Goal: Task Accomplishment & Management: Manage account settings

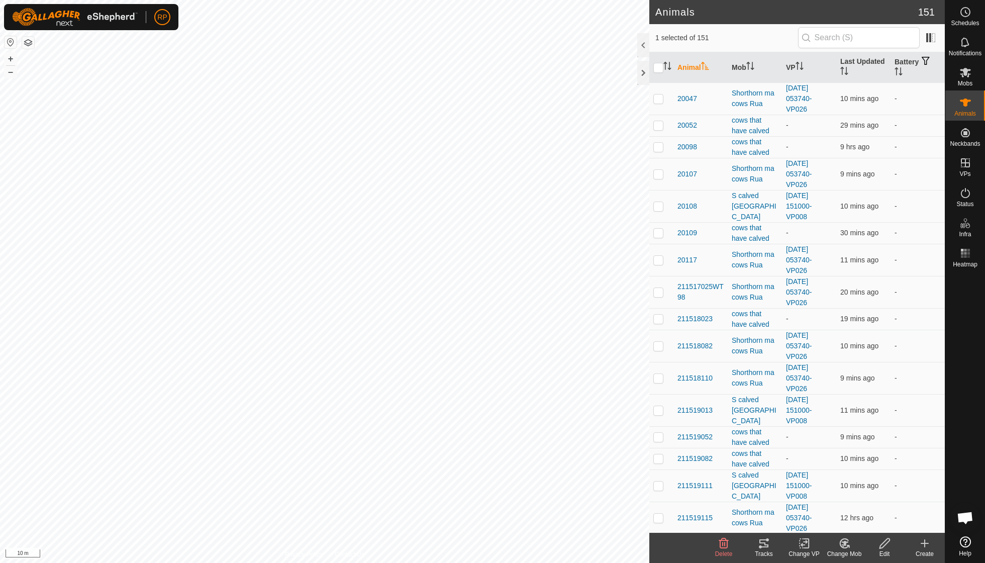
checkbox input "true"
click at [761, 542] on icon at bounding box center [764, 543] width 12 height 12
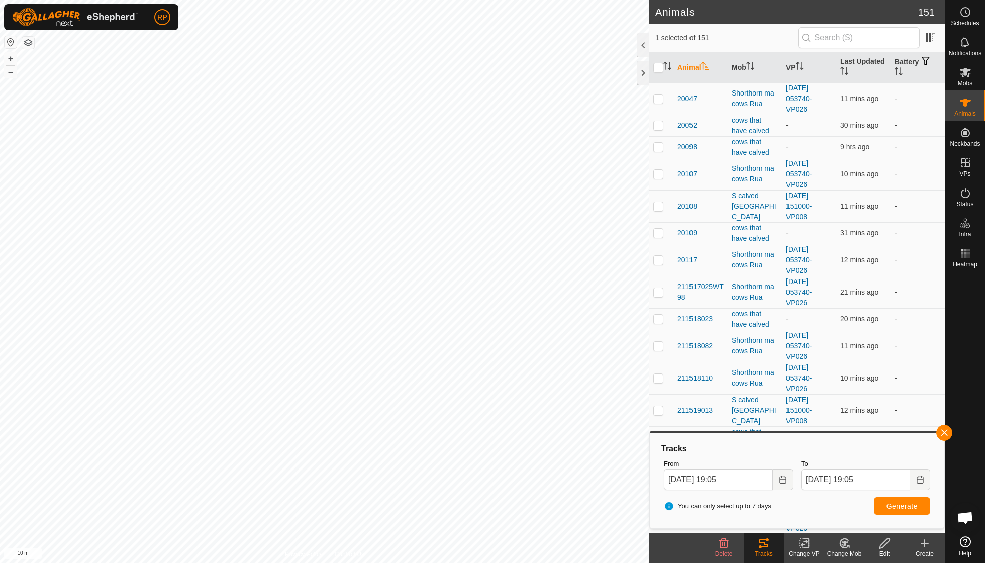
click at [944, 432] on span "button" at bounding box center [945, 433] width 8 height 8
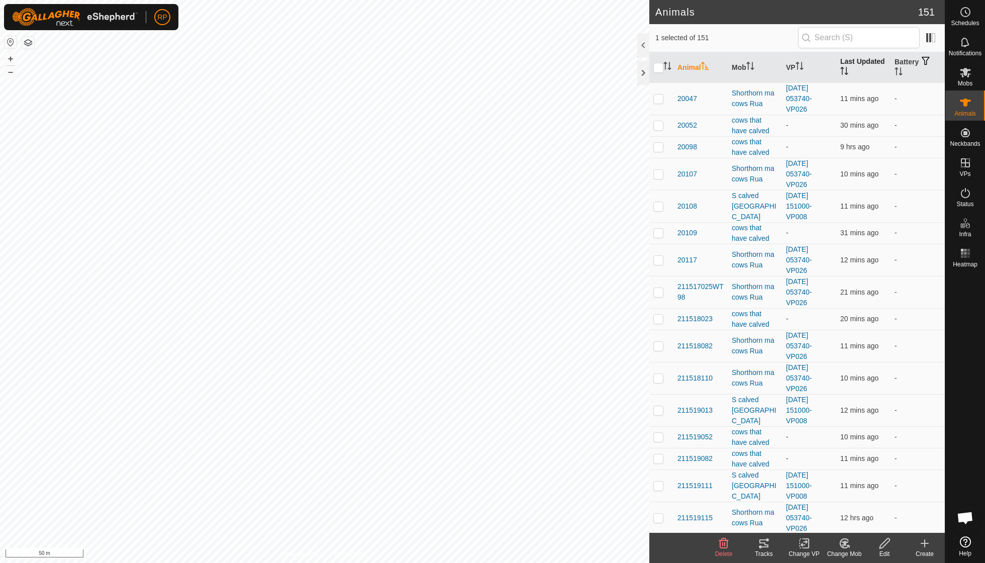
click at [851, 65] on th "Last Updated" at bounding box center [864, 67] width 54 height 31
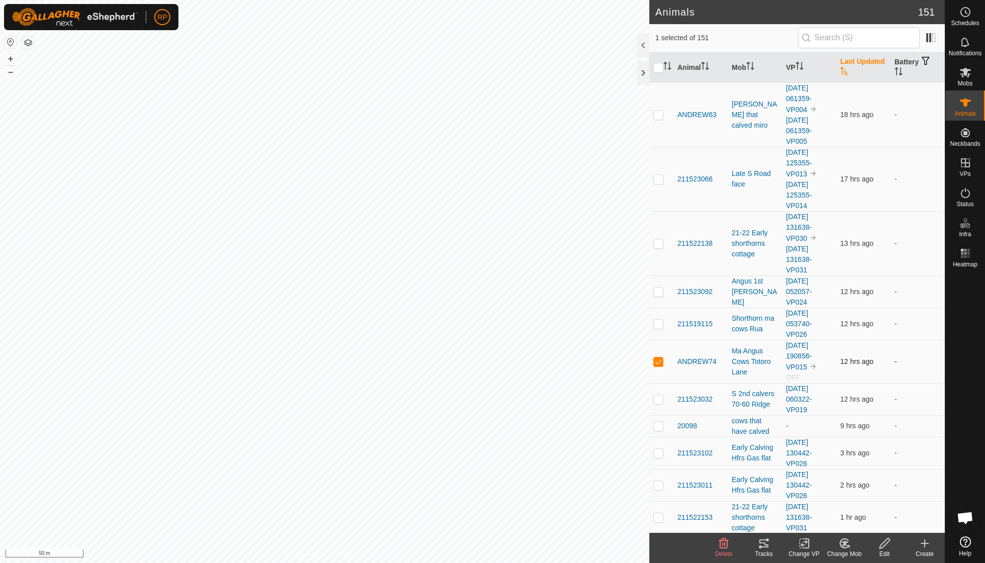
click at [660, 357] on p-checkbox at bounding box center [659, 361] width 10 height 8
checkbox input "false"
click at [922, 543] on icon at bounding box center [925, 543] width 12 height 12
click at [926, 543] on icon at bounding box center [925, 543] width 12 height 12
click at [926, 541] on icon at bounding box center [925, 543] width 12 height 12
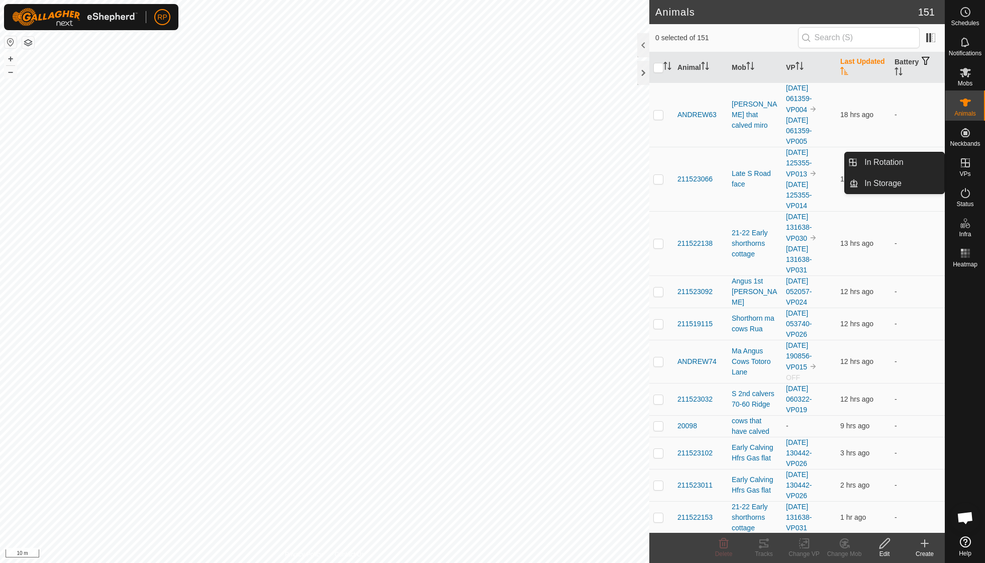
click at [966, 163] on icon at bounding box center [965, 162] width 9 height 9
click at [899, 162] on link "In Rotation" at bounding box center [902, 162] width 86 height 20
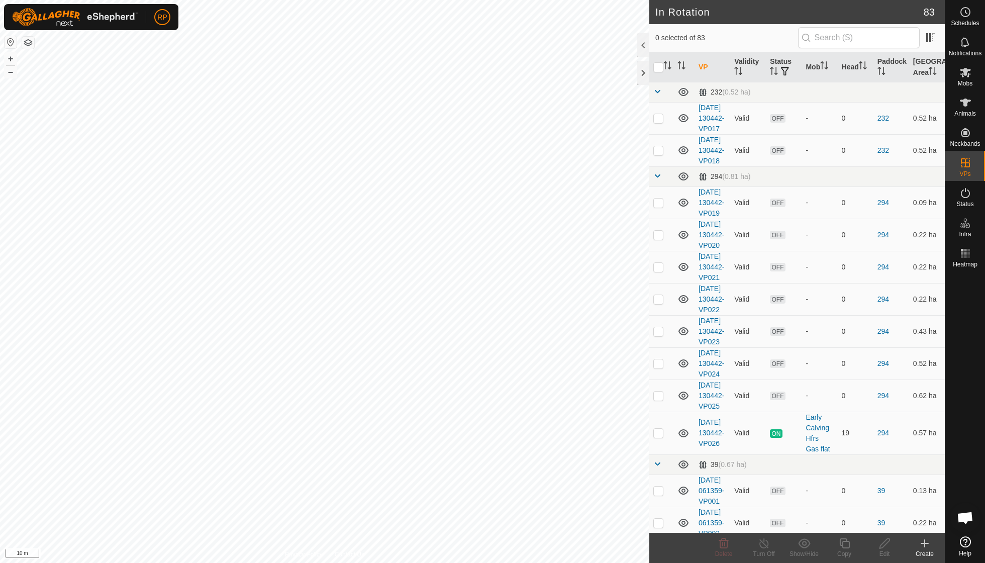
click at [922, 541] on icon at bounding box center [925, 543] width 12 height 12
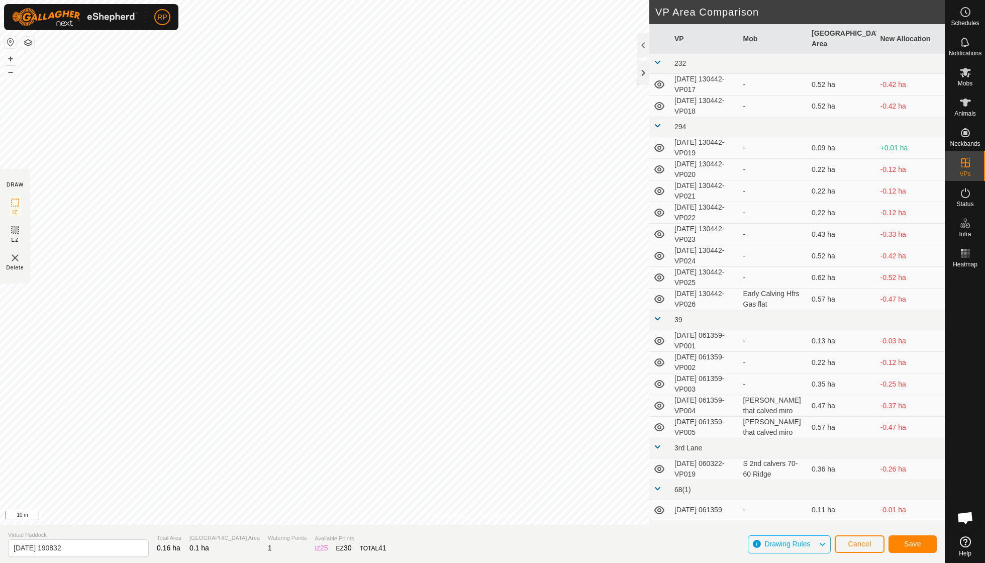
click at [907, 543] on span "Save" at bounding box center [912, 544] width 17 height 8
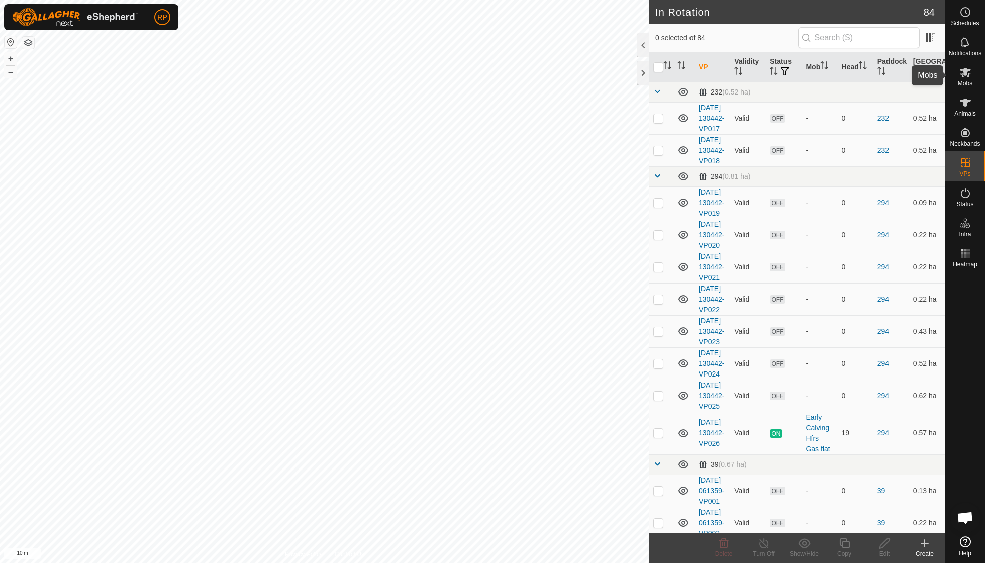
click at [966, 76] on icon at bounding box center [966, 72] width 12 height 12
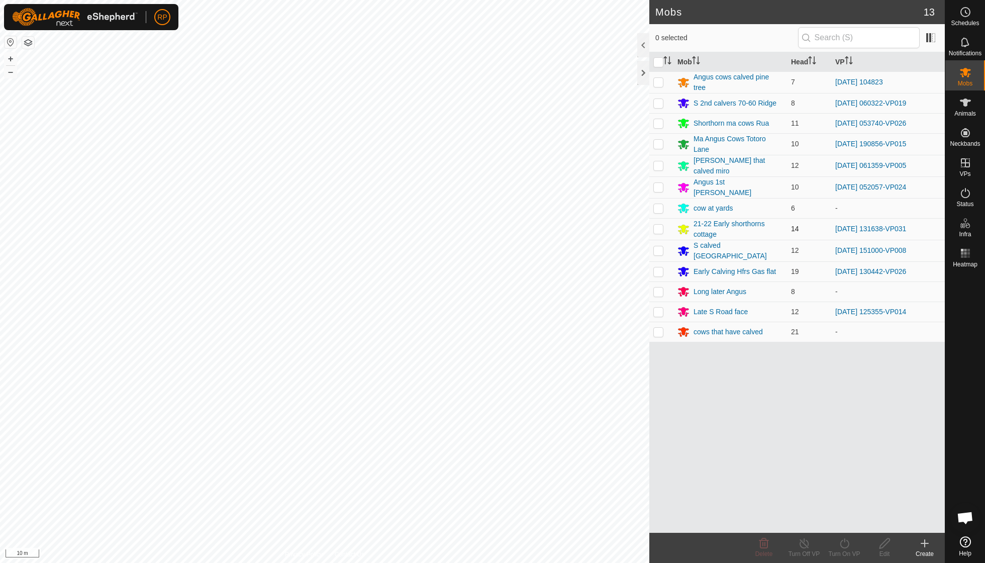
click at [657, 225] on p-checkbox at bounding box center [659, 229] width 10 height 8
checkbox input "true"
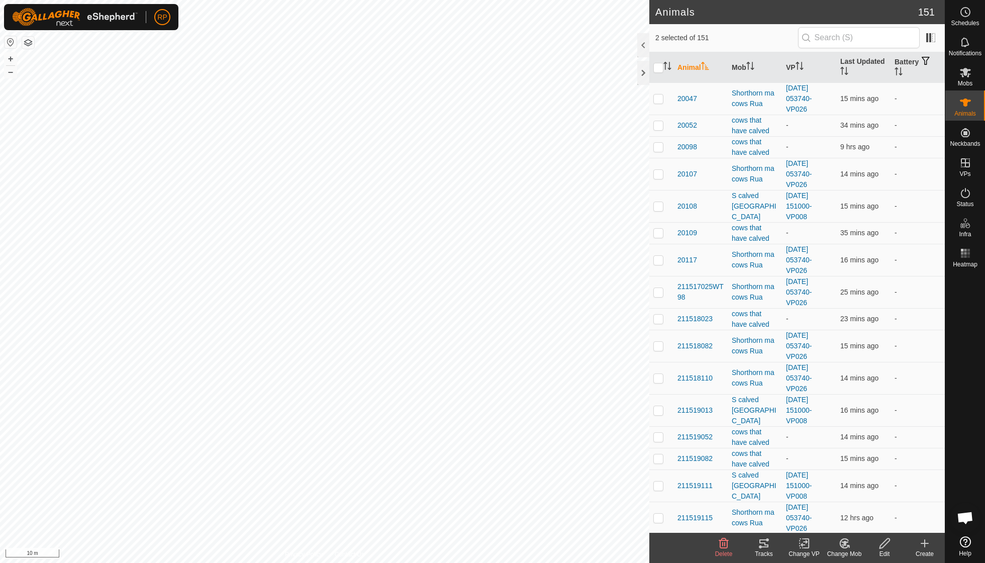
click at [843, 542] on icon at bounding box center [845, 543] width 7 height 5
click at [862, 500] on link "Choose Mob..." at bounding box center [875, 500] width 100 height 20
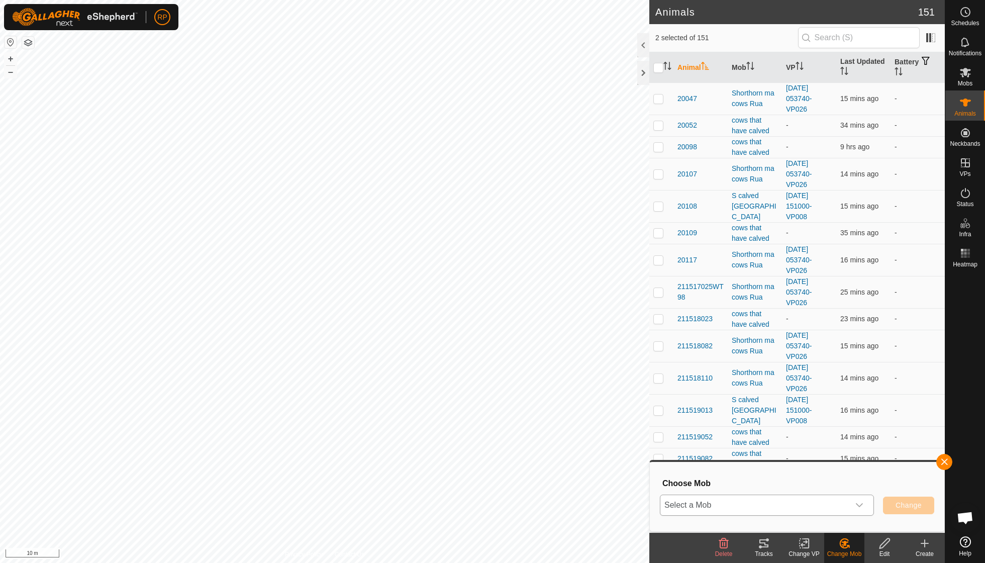
click at [859, 505] on icon "dropdown trigger" at bounding box center [860, 505] width 8 height 8
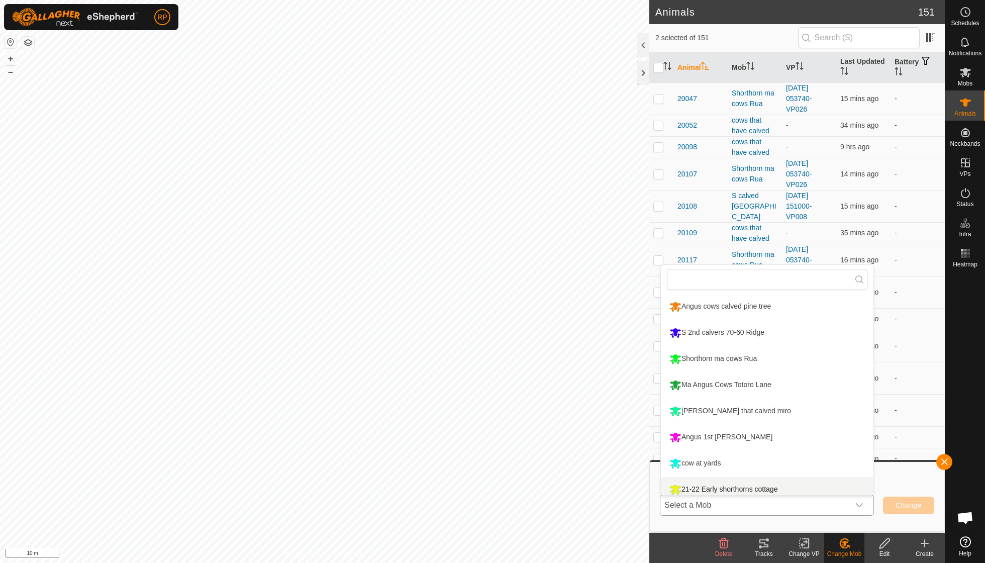
scroll to position [7, 0]
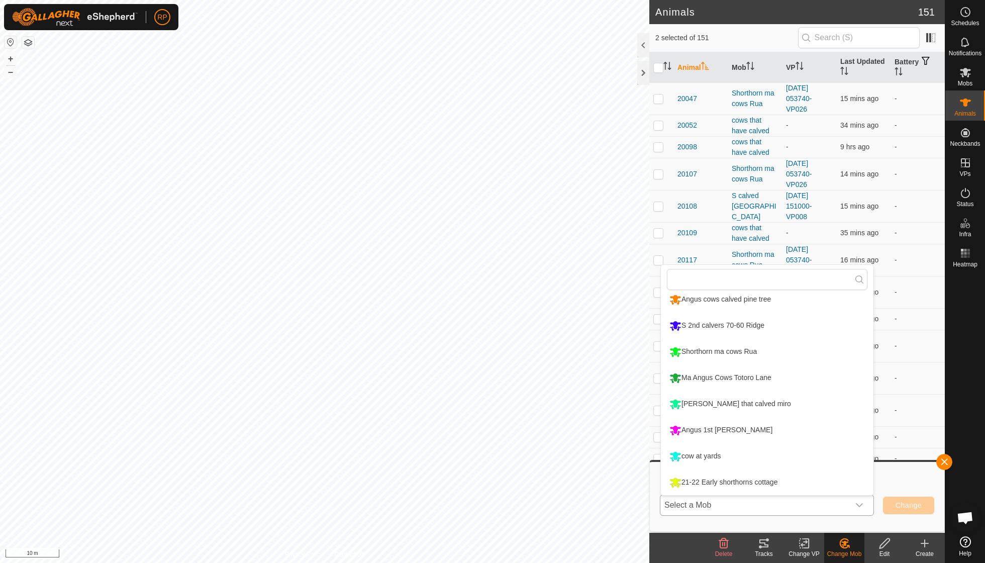
click at [772, 485] on li "21-22 Early shorthorns cottage" at bounding box center [767, 482] width 213 height 25
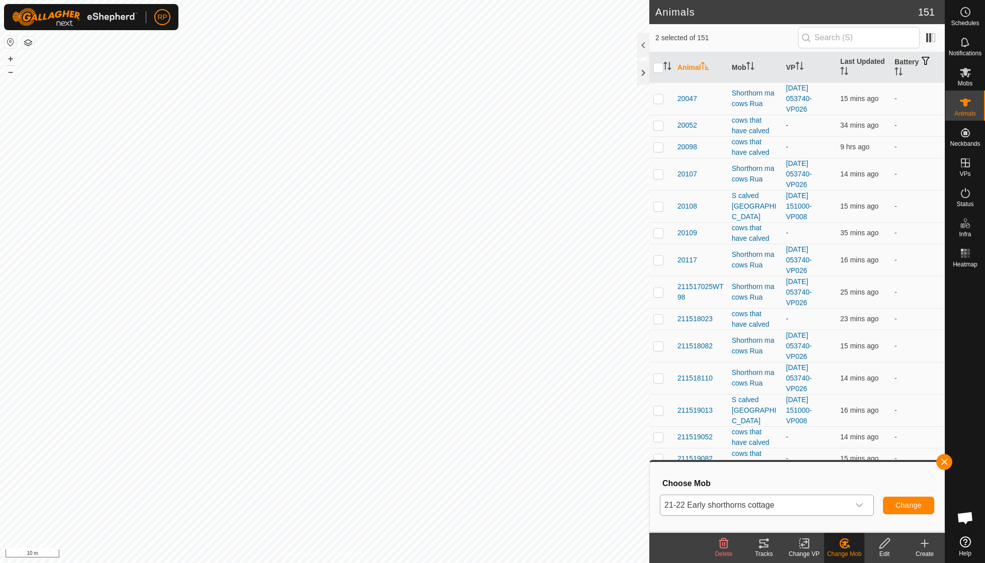
click at [903, 507] on span "Change" at bounding box center [909, 505] width 26 height 8
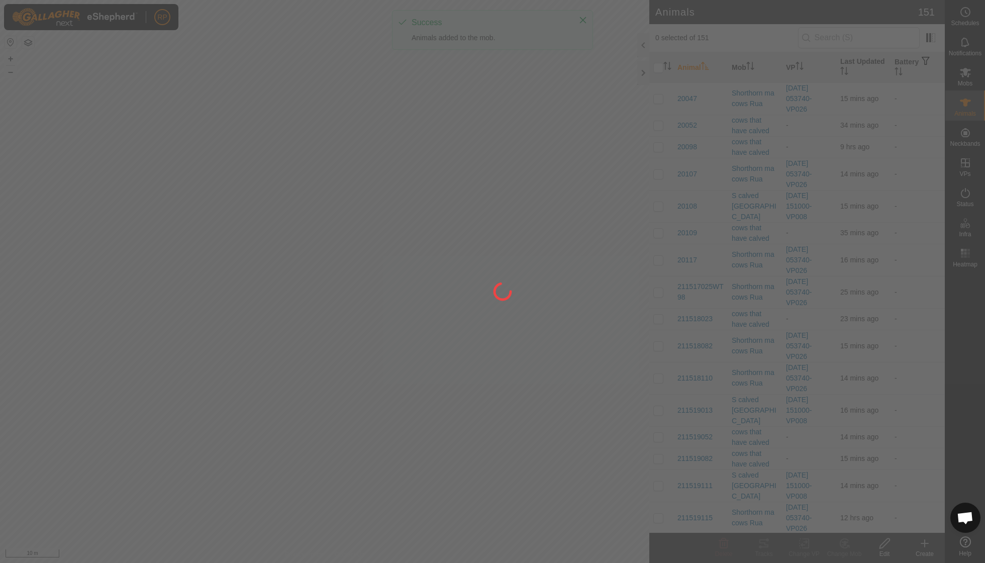
checkbox input "false"
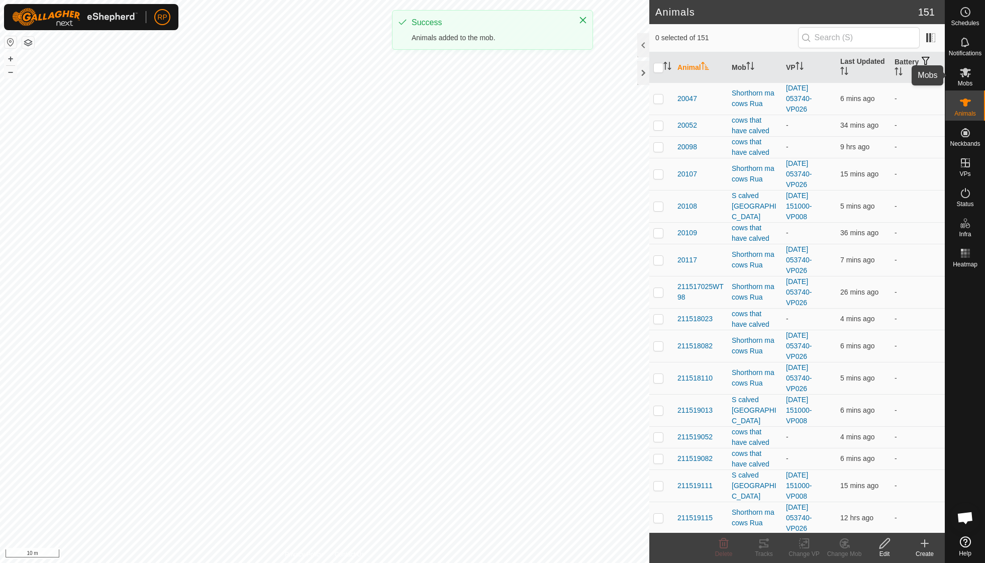
click at [969, 71] on icon at bounding box center [966, 72] width 12 height 12
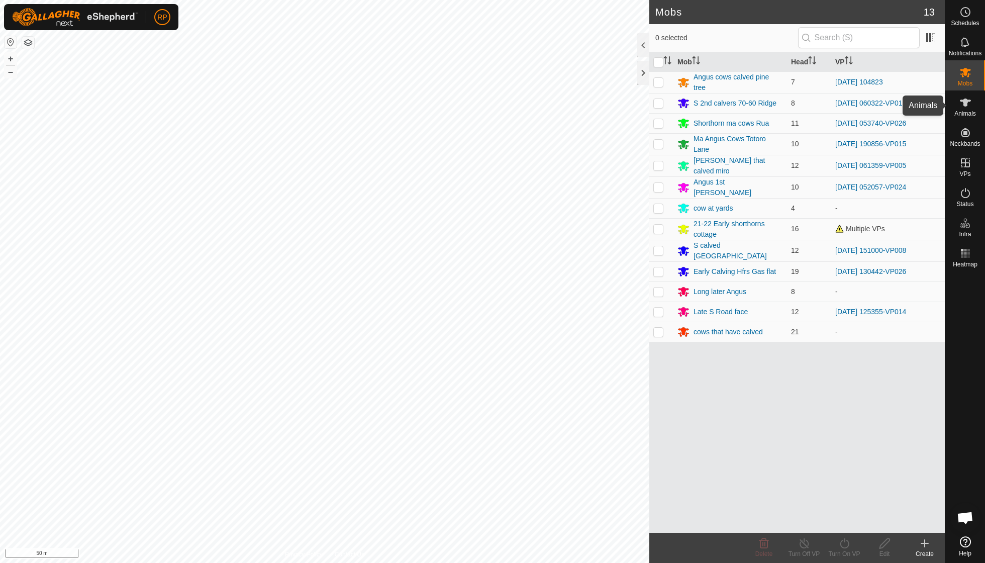
click at [963, 106] on icon at bounding box center [966, 103] width 12 height 12
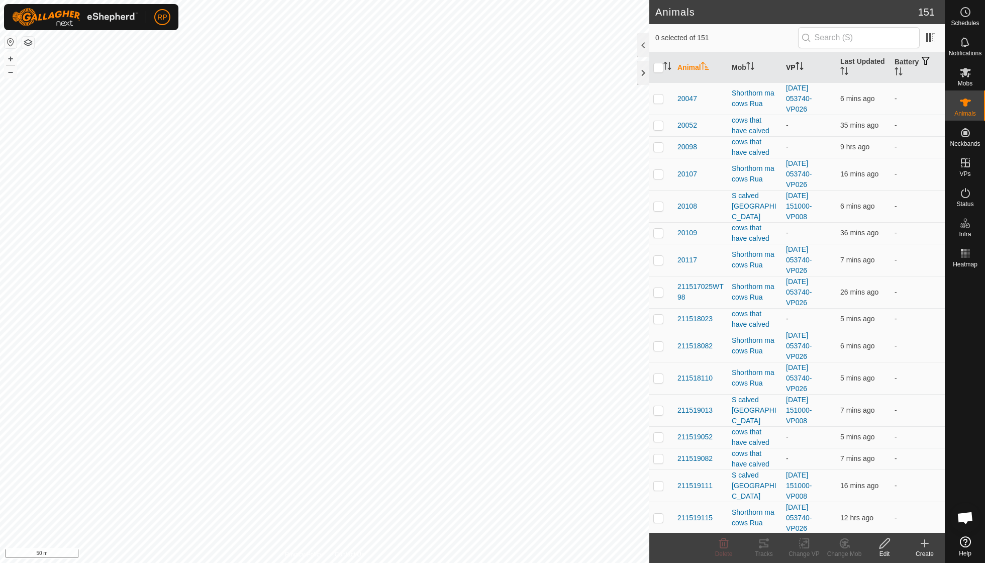
click at [804, 63] on icon "Activate to sort" at bounding box center [800, 66] width 8 height 8
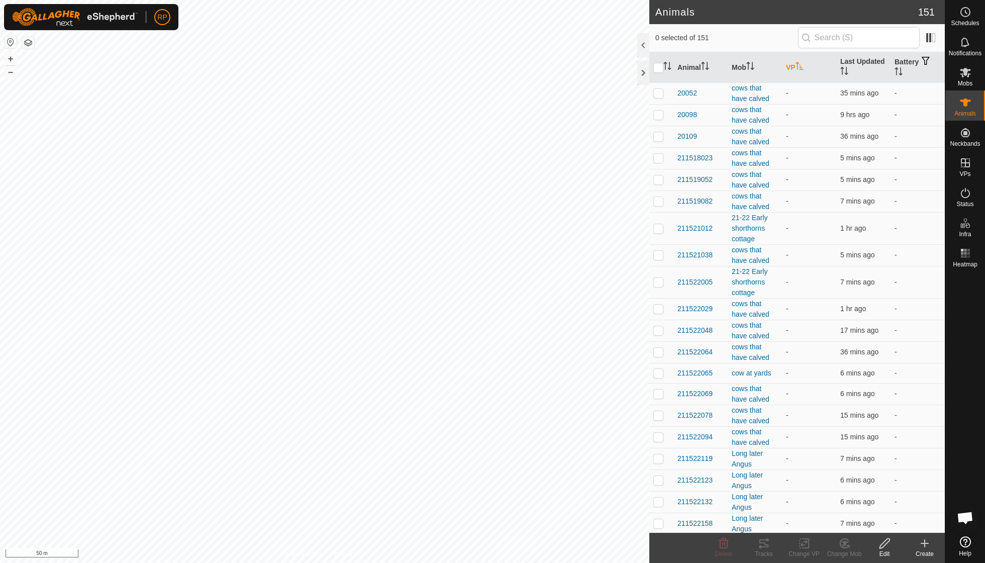
click at [804, 63] on icon "Activate to sort" at bounding box center [800, 66] width 8 height 8
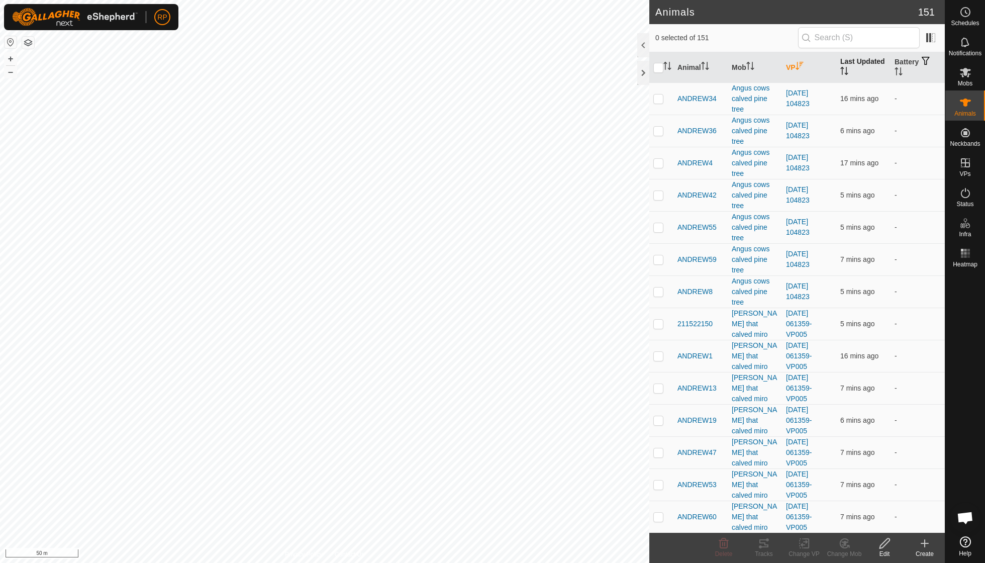
click at [851, 69] on th "Last Updated" at bounding box center [864, 67] width 54 height 31
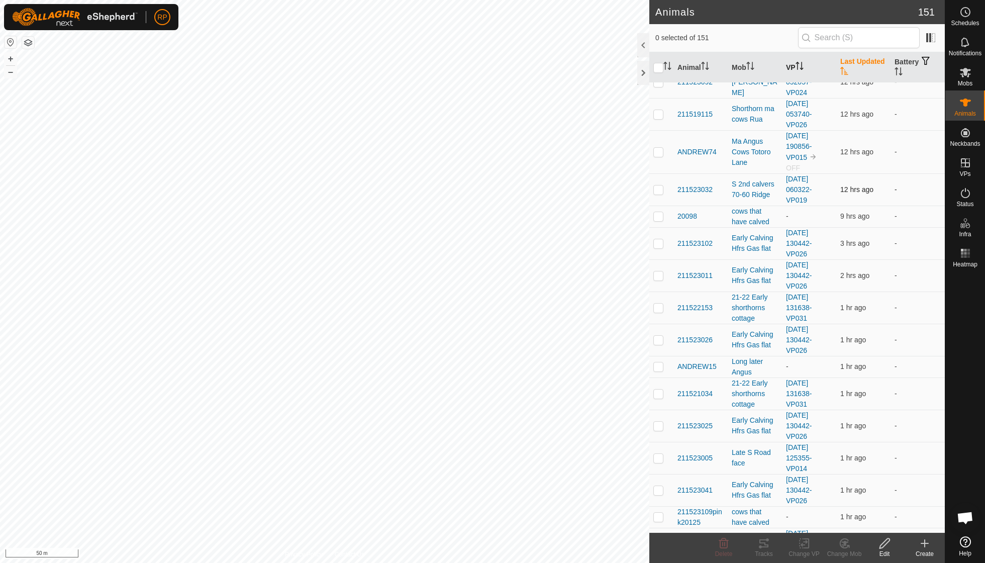
scroll to position [212, 0]
click at [970, 72] on icon at bounding box center [966, 72] width 12 height 12
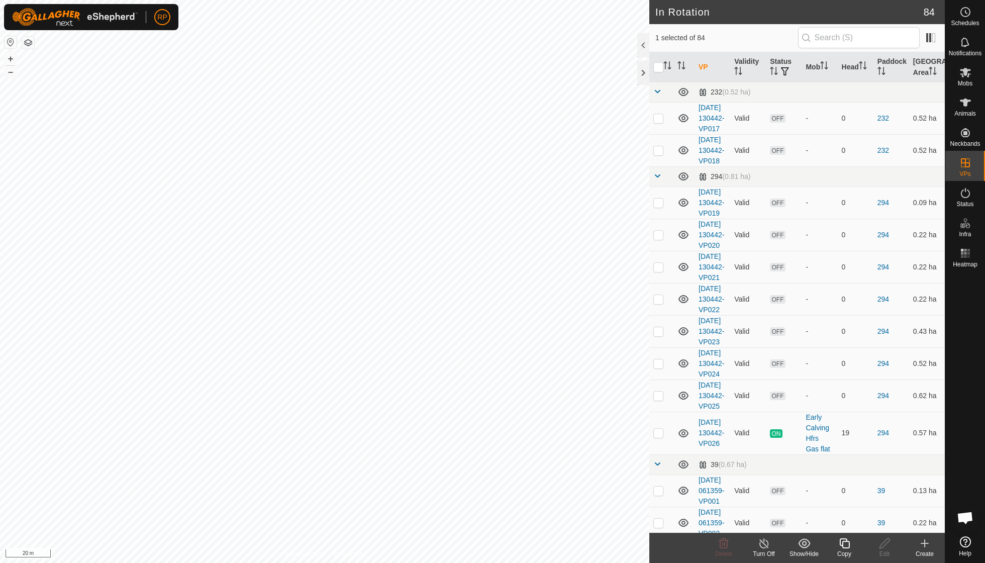
click at [843, 545] on icon at bounding box center [845, 543] width 10 height 10
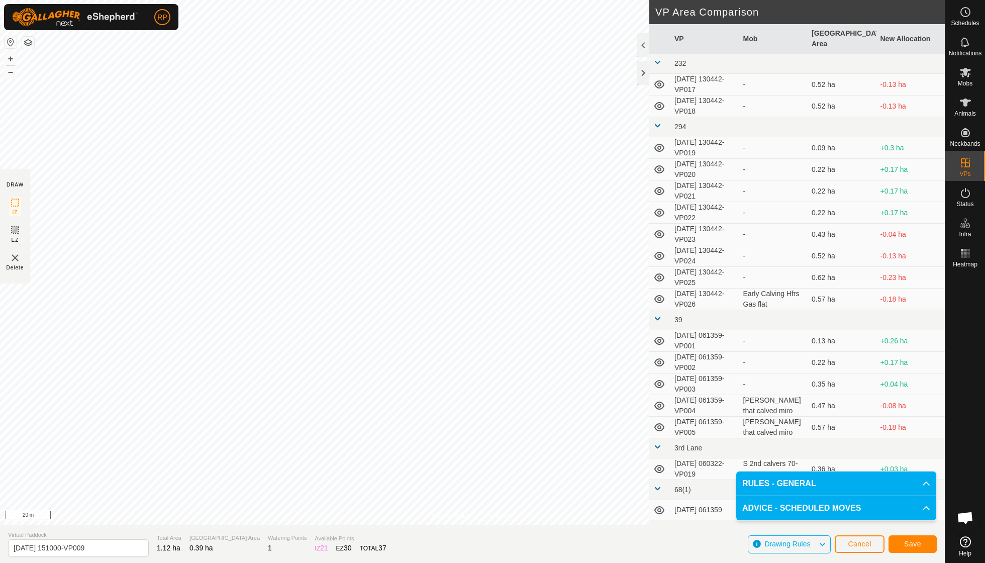
click at [907, 541] on span "Save" at bounding box center [912, 544] width 17 height 8
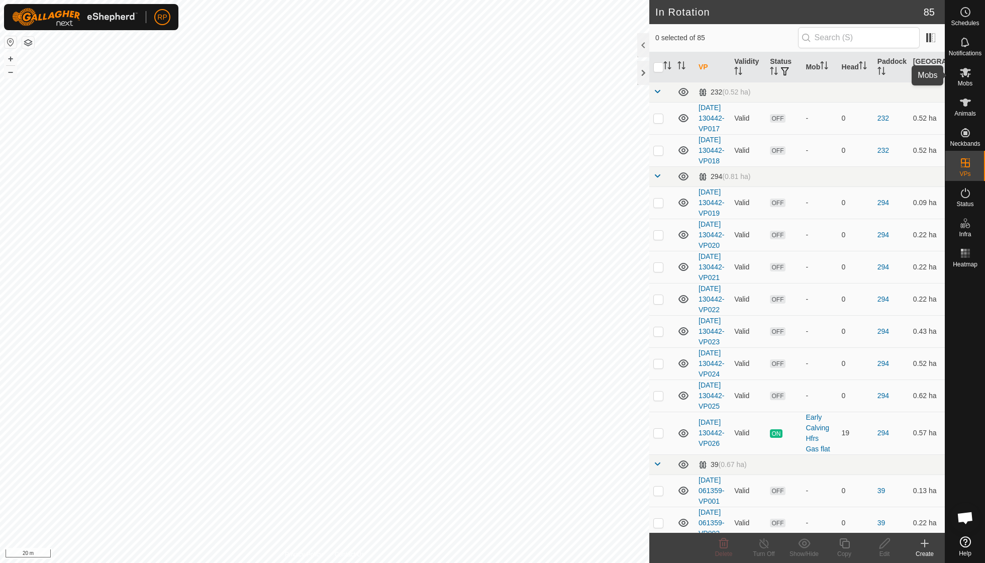
click at [963, 77] on icon at bounding box center [966, 72] width 12 height 12
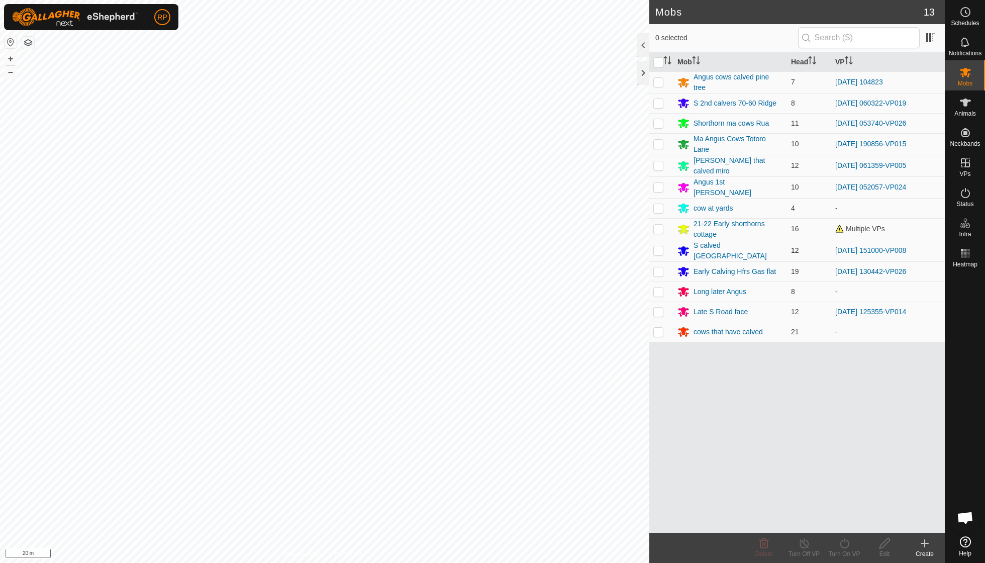
click at [656, 246] on p-checkbox at bounding box center [659, 250] width 10 height 8
checkbox input "true"
click at [841, 545] on icon at bounding box center [844, 543] width 9 height 10
click at [841, 525] on link "Now" at bounding box center [875, 521] width 100 height 20
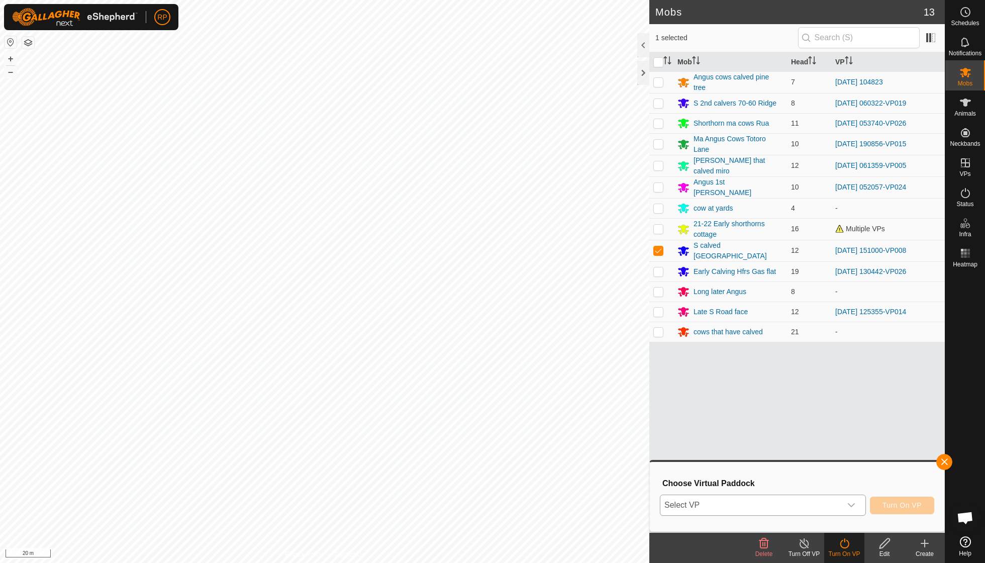
click at [849, 501] on icon "dropdown trigger" at bounding box center [852, 505] width 8 height 8
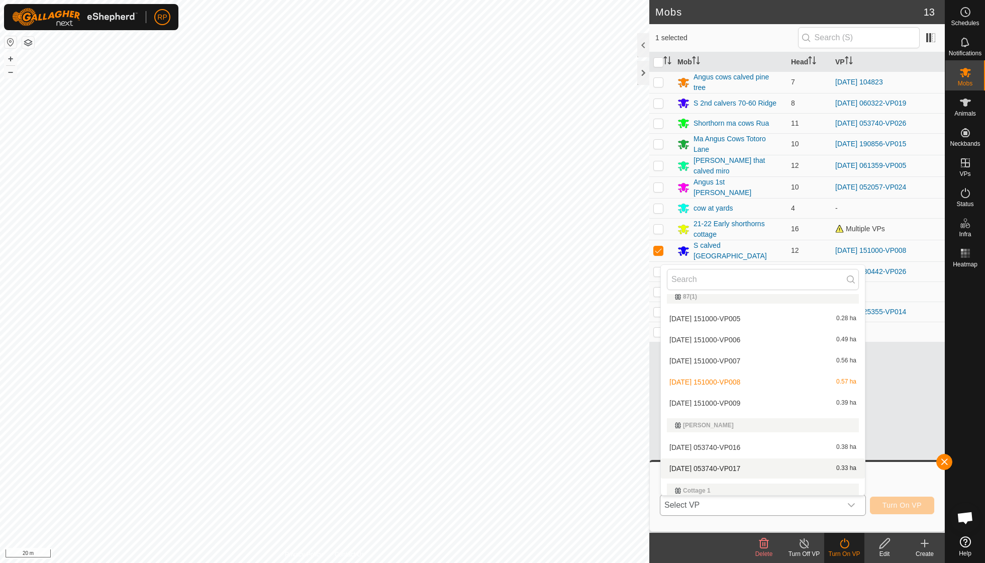
scroll to position [488, 0]
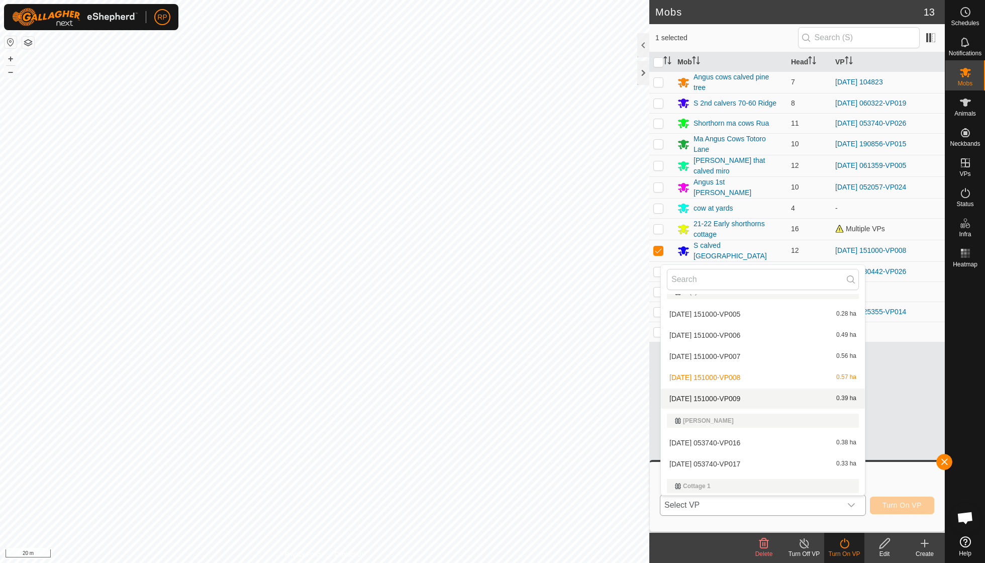
click at [748, 389] on li "[DATE] 151000-VP009 0.39 ha" at bounding box center [763, 399] width 204 height 20
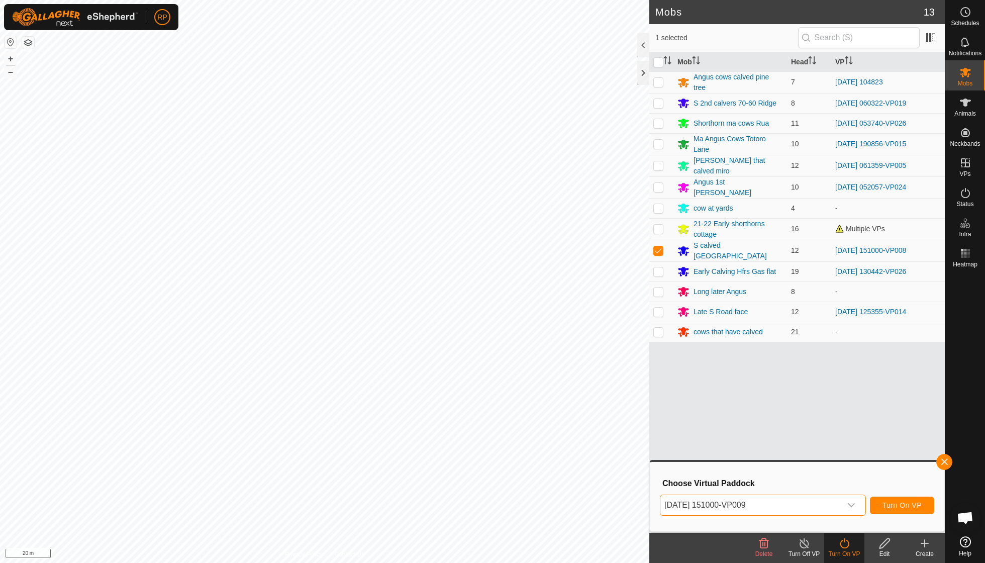
click at [902, 506] on span "Turn On VP" at bounding box center [902, 505] width 39 height 8
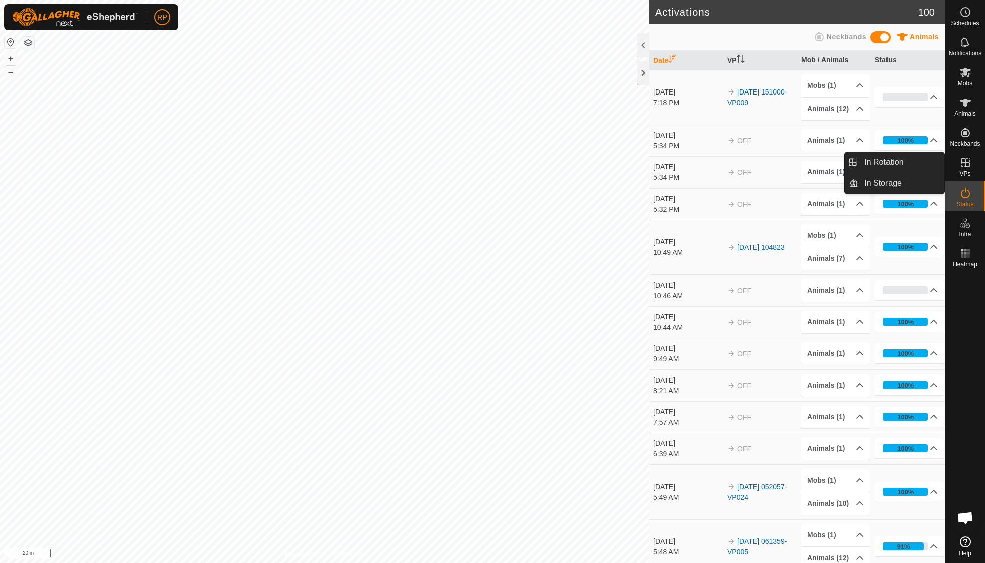
click at [960, 161] on icon at bounding box center [966, 163] width 12 height 12
click at [907, 162] on link "In Rotation" at bounding box center [902, 162] width 86 height 20
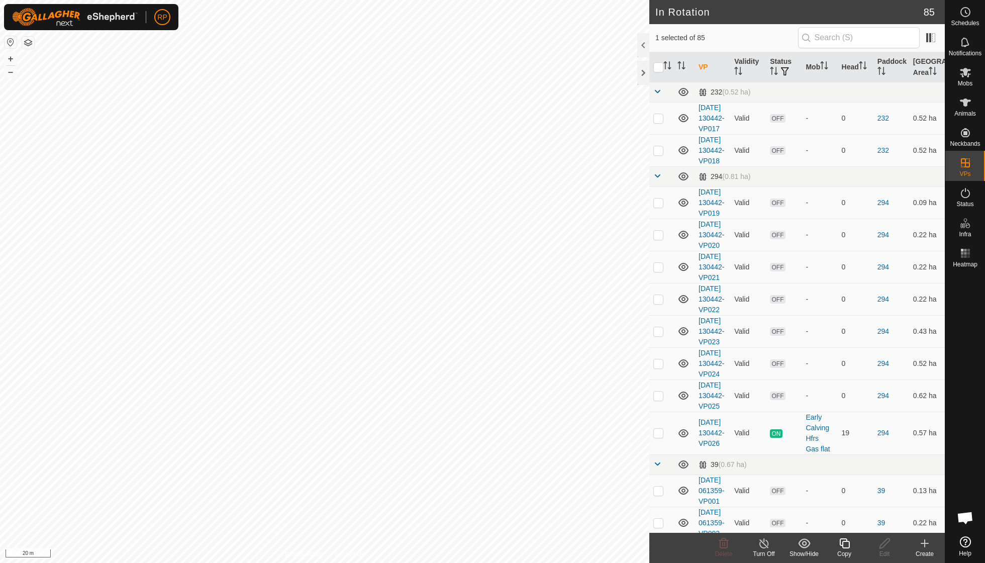
click at [922, 548] on icon at bounding box center [925, 543] width 12 height 12
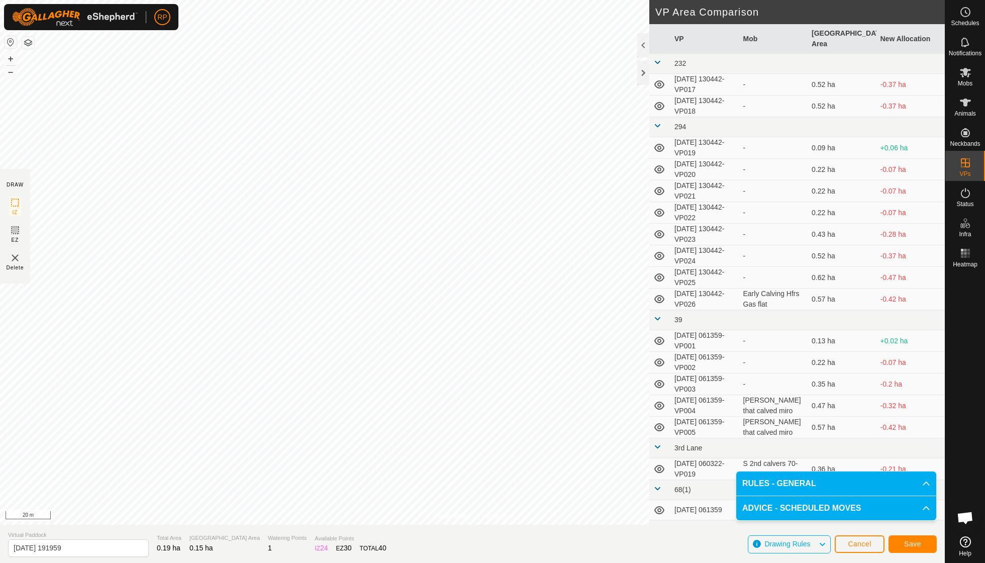
click at [902, 543] on button "Save" at bounding box center [913, 544] width 48 height 18
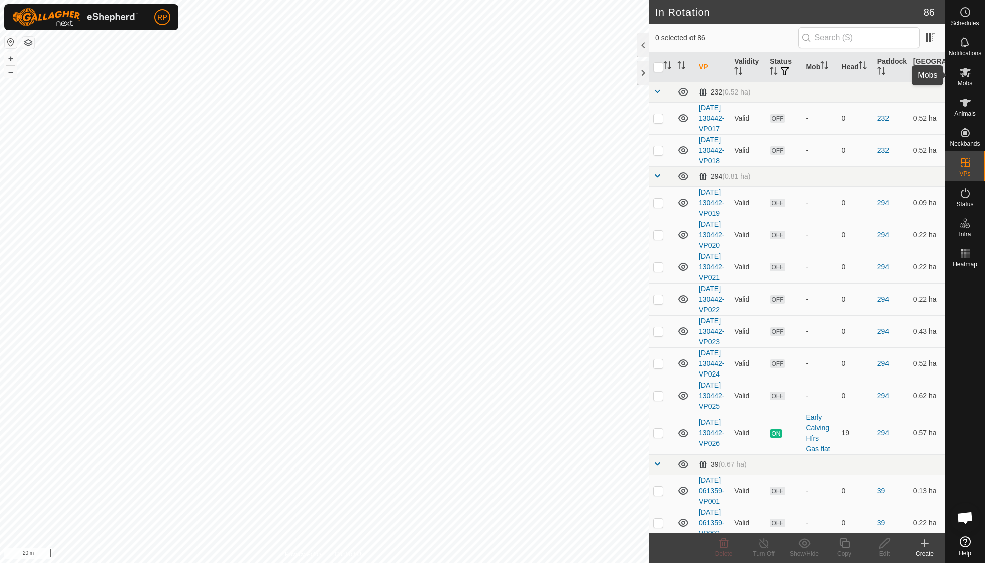
click at [960, 80] on span "Mobs" at bounding box center [965, 83] width 15 height 6
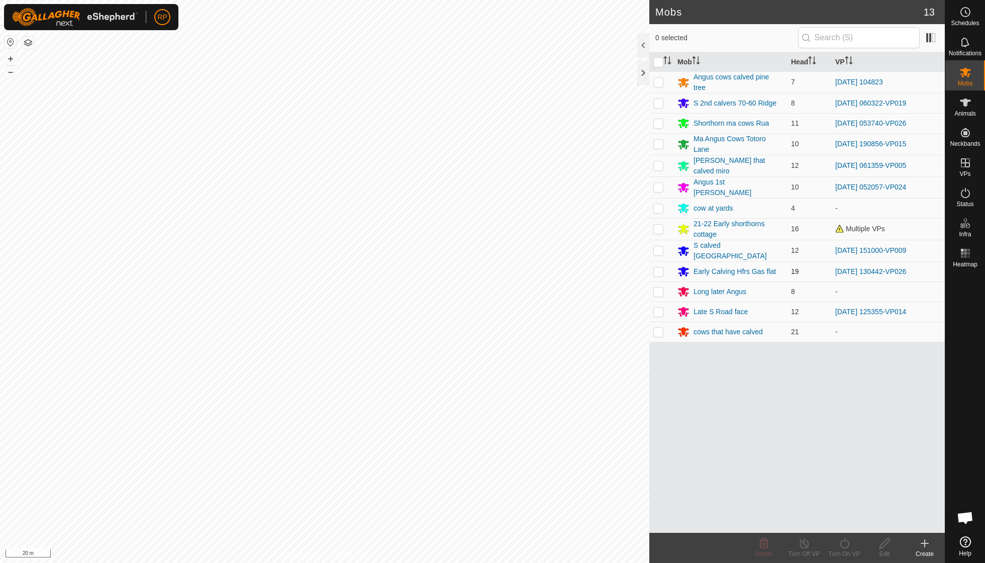
click at [656, 267] on p-checkbox at bounding box center [659, 271] width 10 height 8
checkbox input "true"
click at [847, 543] on icon at bounding box center [845, 543] width 13 height 12
click at [841, 519] on link "Now" at bounding box center [875, 521] width 100 height 20
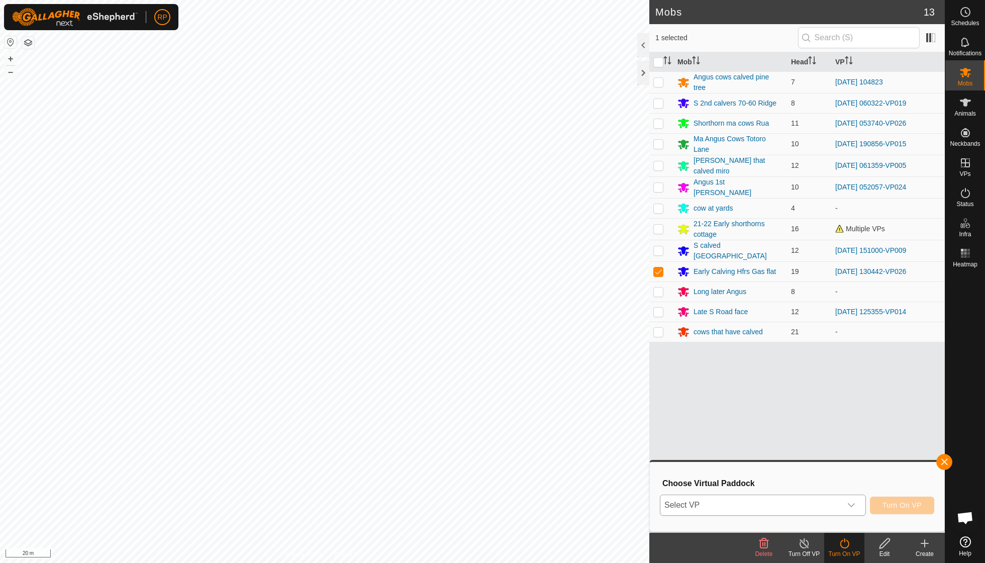
click at [851, 502] on icon "dropdown trigger" at bounding box center [852, 505] width 8 height 8
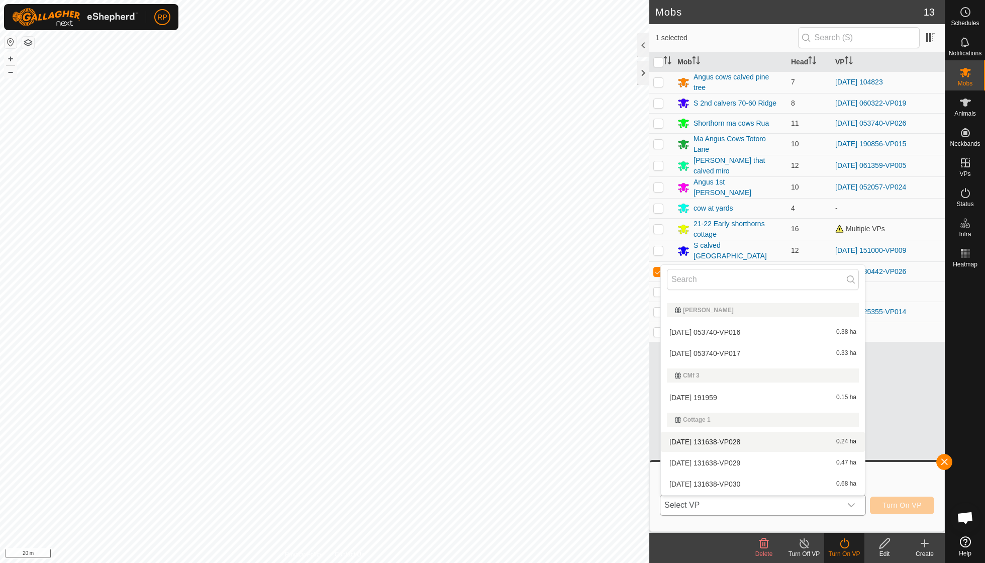
scroll to position [602, 0]
click at [722, 385] on li "[DATE] 191959 0.15 ha" at bounding box center [763, 394] width 204 height 20
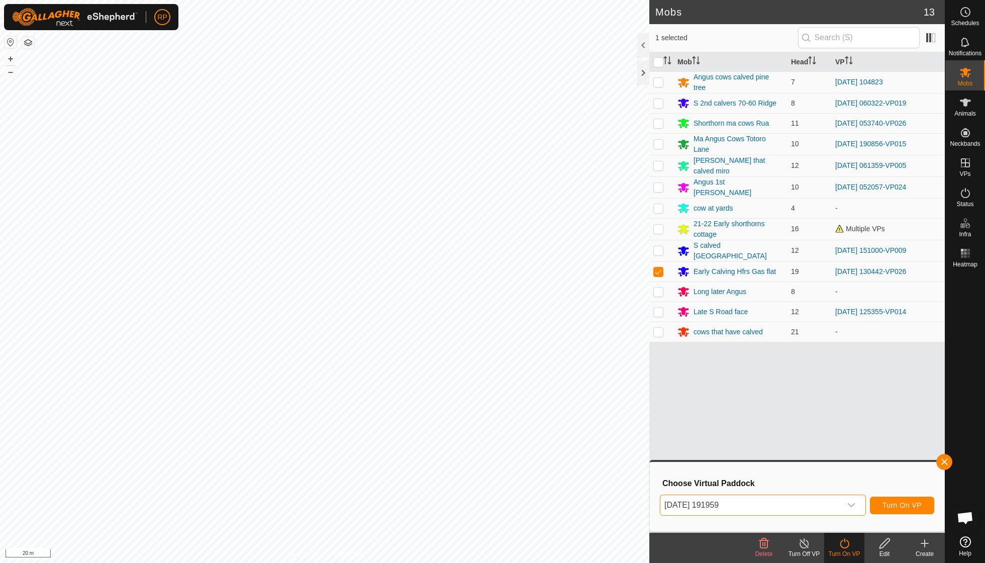
click at [899, 507] on span "Turn On VP" at bounding box center [902, 505] width 39 height 8
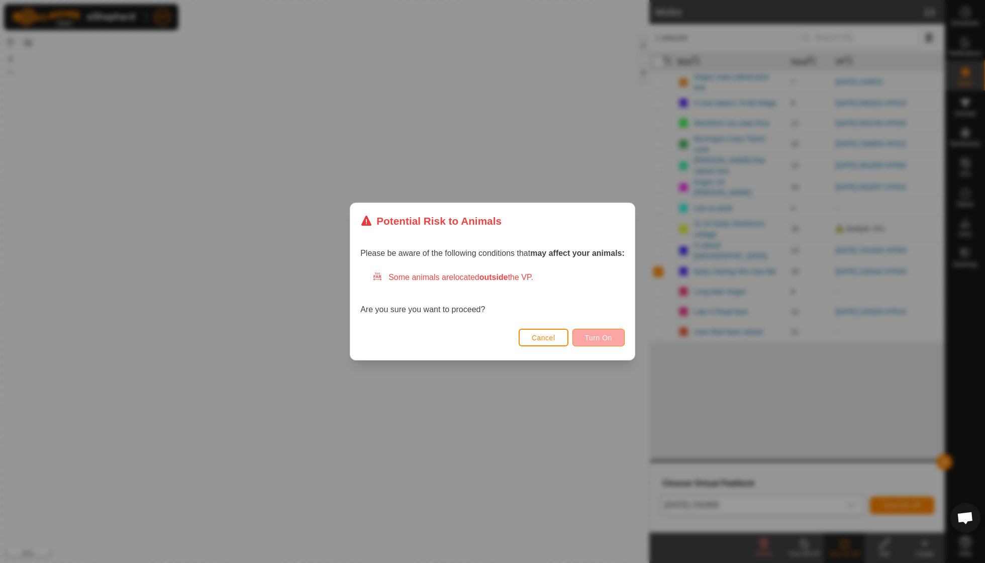
click at [600, 346] on button "Turn On" at bounding box center [599, 338] width 52 height 18
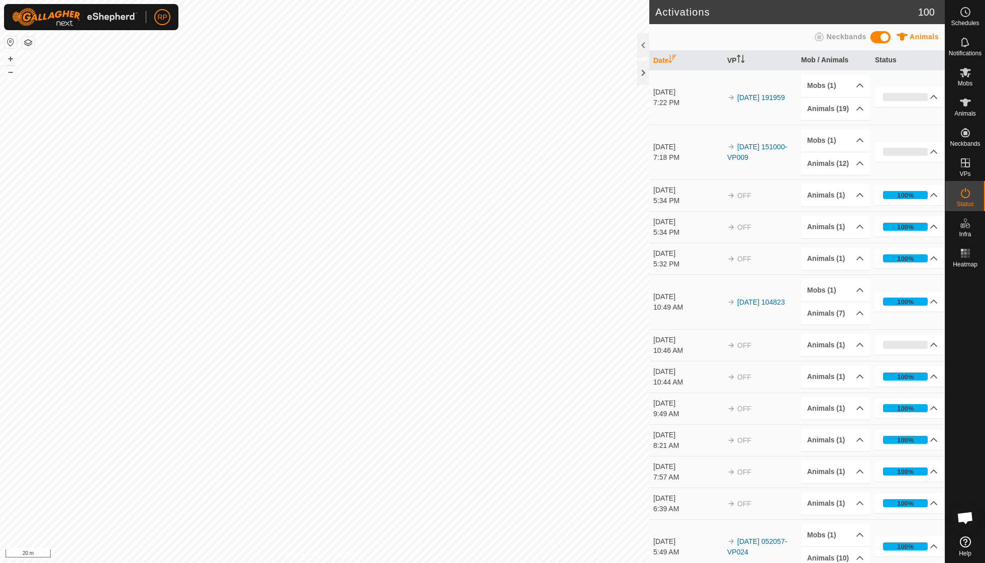
click at [966, 78] on es-mob-svg-icon at bounding box center [966, 72] width 18 height 16
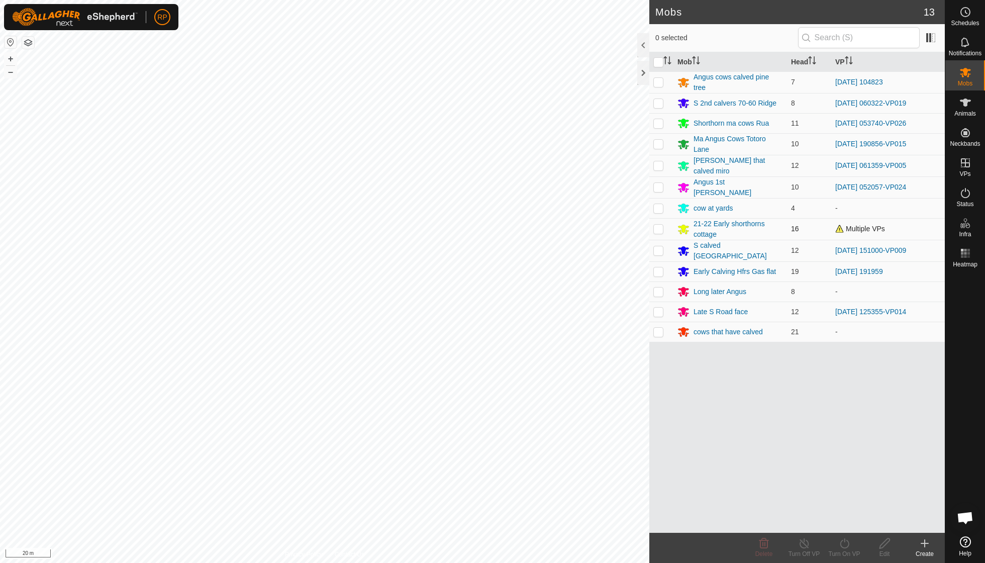
click at [660, 225] on p-checkbox at bounding box center [659, 229] width 10 height 8
checkbox input "true"
click at [848, 546] on icon at bounding box center [844, 543] width 9 height 10
click at [847, 520] on link "Now" at bounding box center [875, 521] width 100 height 20
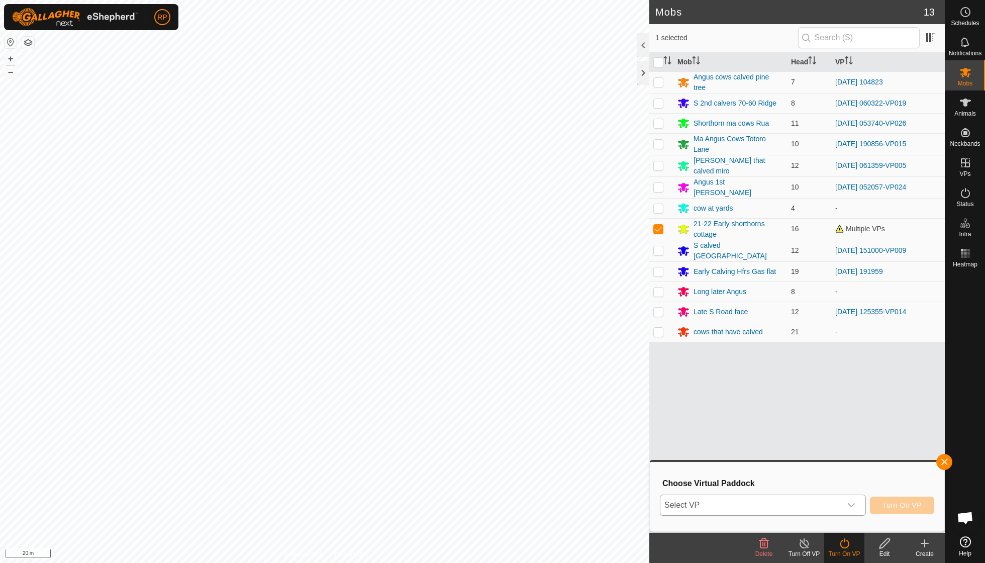
click at [853, 505] on icon "dropdown trigger" at bounding box center [852, 505] width 8 height 8
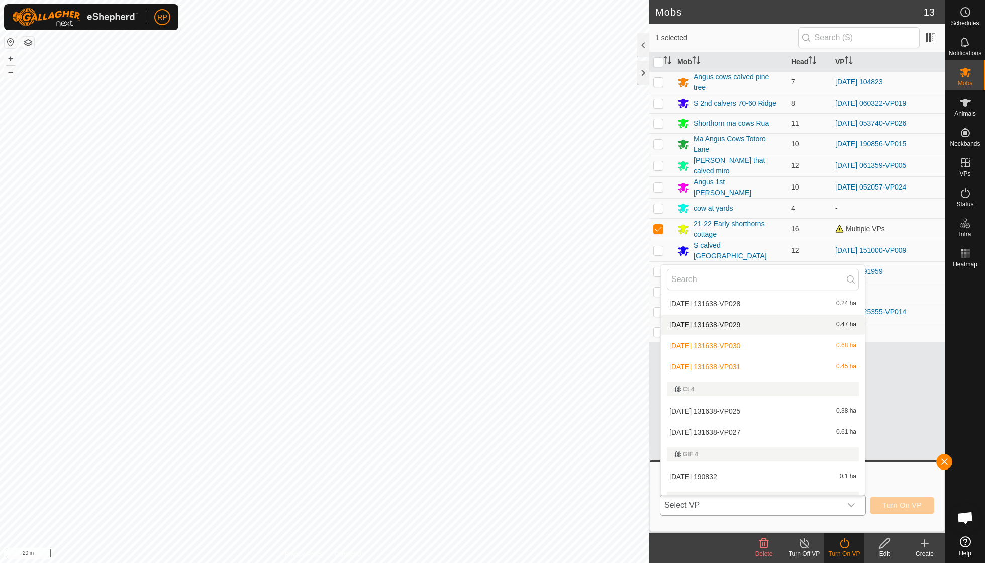
scroll to position [747, 0]
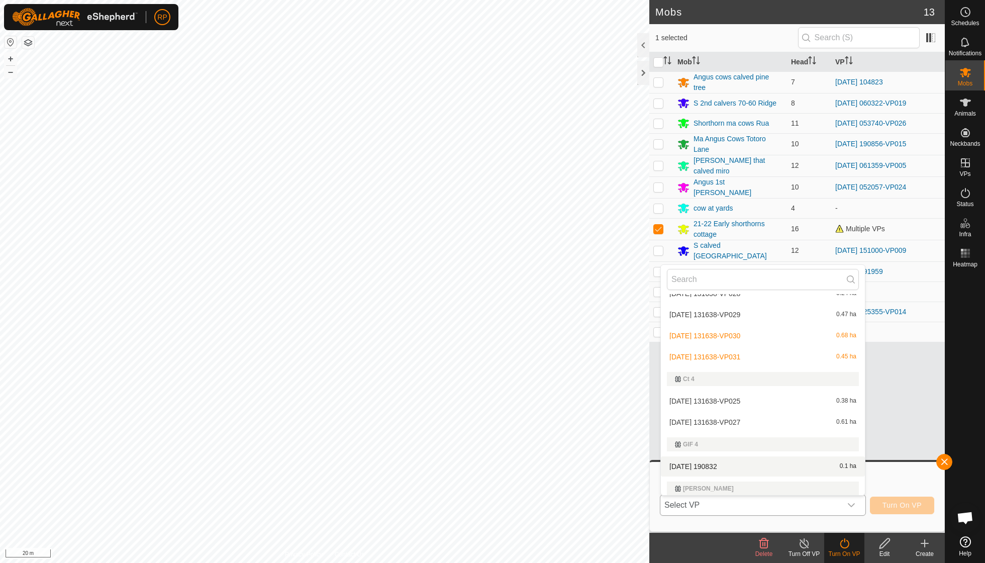
click at [734, 456] on li "[DATE] 190832 0.1 ha" at bounding box center [763, 466] width 204 height 20
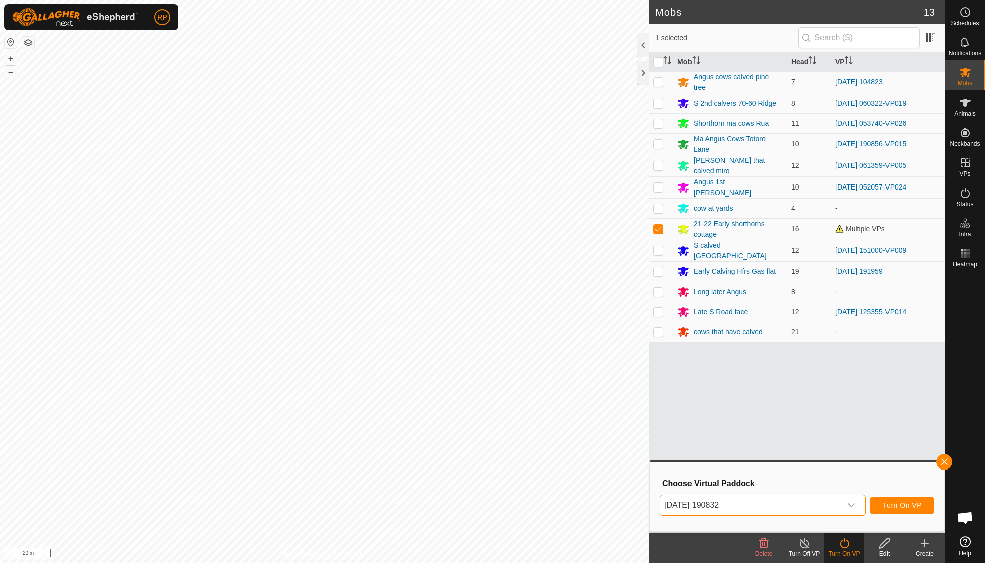
click at [894, 508] on span "Turn On VP" at bounding box center [902, 505] width 39 height 8
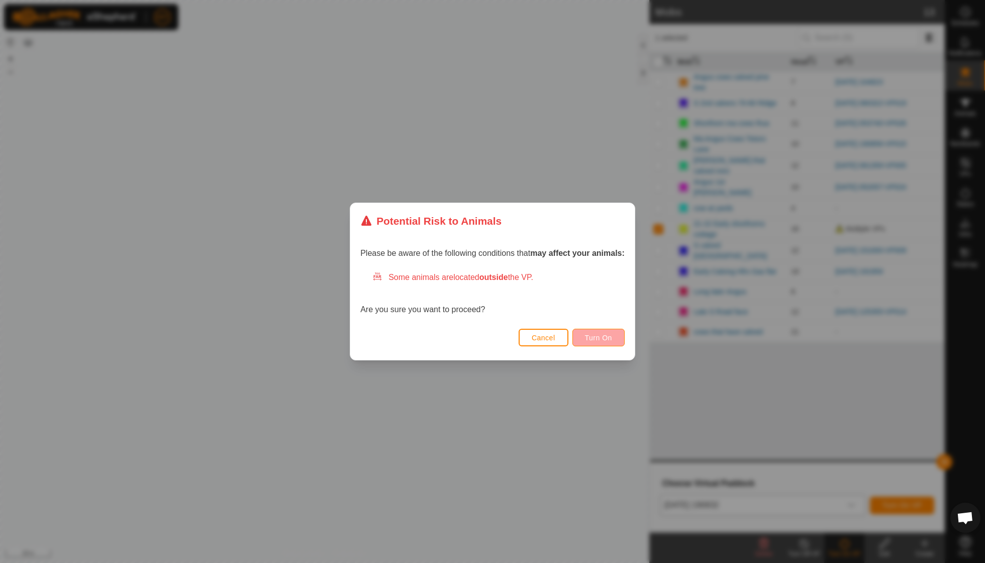
click at [604, 333] on button "Turn On" at bounding box center [599, 338] width 52 height 18
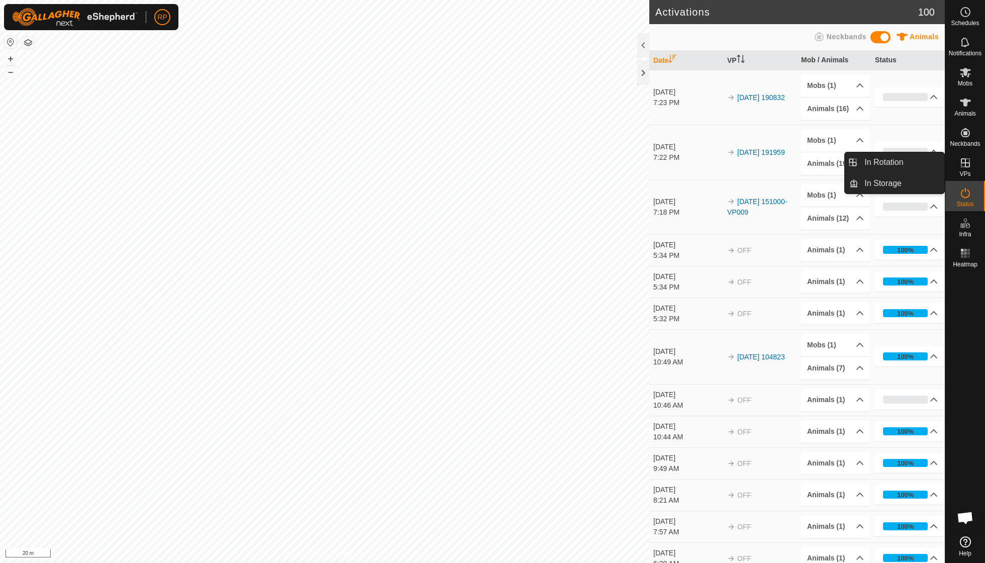
click at [962, 162] on icon at bounding box center [965, 162] width 9 height 9
click at [899, 161] on link "In Rotation" at bounding box center [902, 162] width 86 height 20
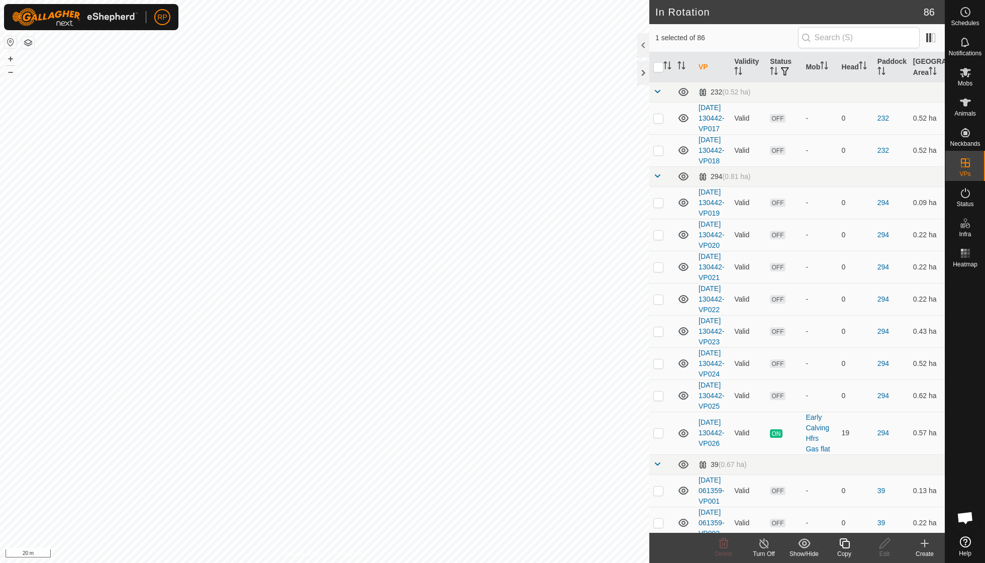
click at [845, 547] on icon at bounding box center [845, 543] width 10 height 10
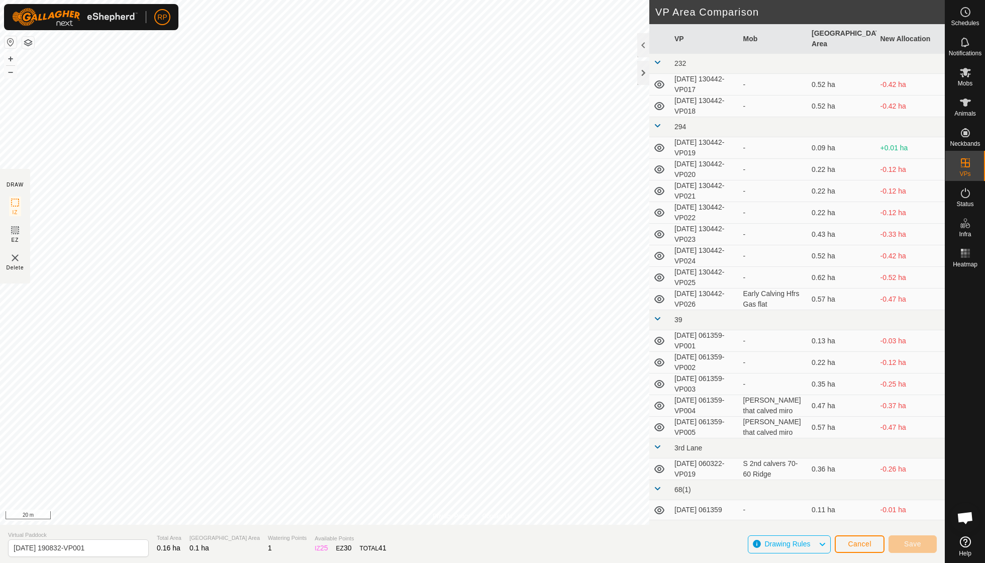
click at [857, 543] on span "Cancel" at bounding box center [860, 544] width 24 height 8
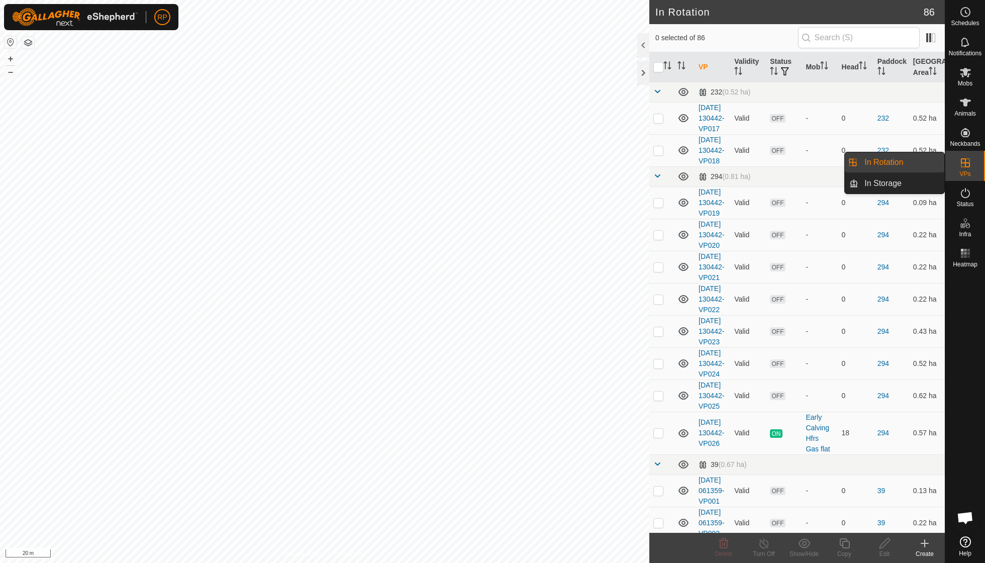
click at [894, 162] on link "In Rotation" at bounding box center [902, 162] width 86 height 20
click at [921, 545] on icon at bounding box center [925, 543] width 12 height 12
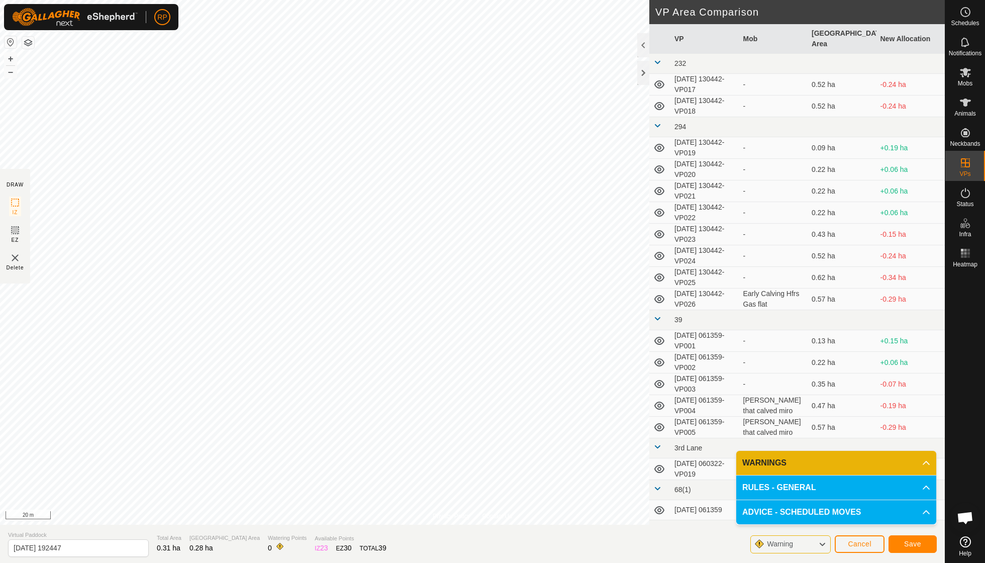
click at [915, 548] on button "Save" at bounding box center [913, 544] width 48 height 18
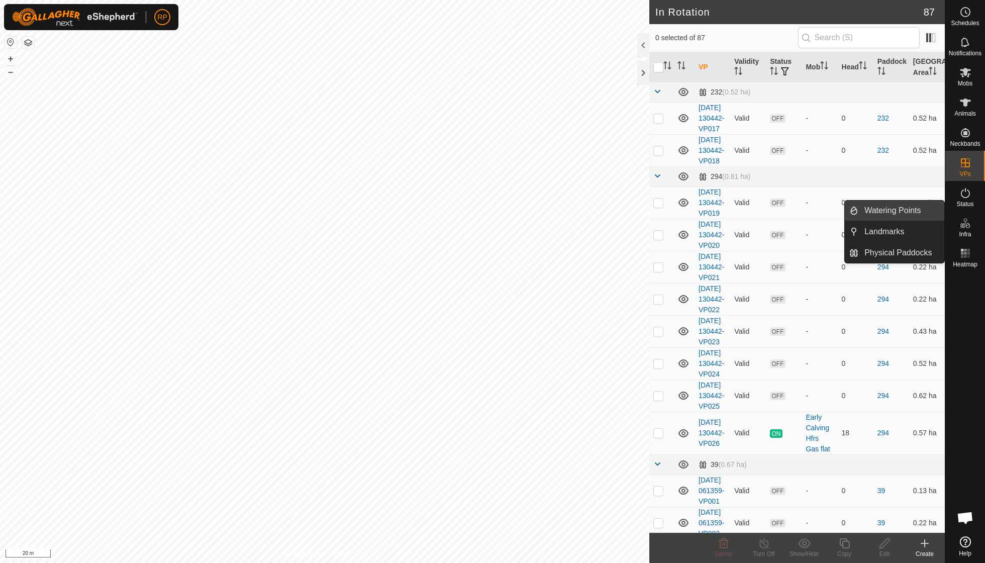
click at [904, 210] on link "Watering Points" at bounding box center [902, 211] width 86 height 20
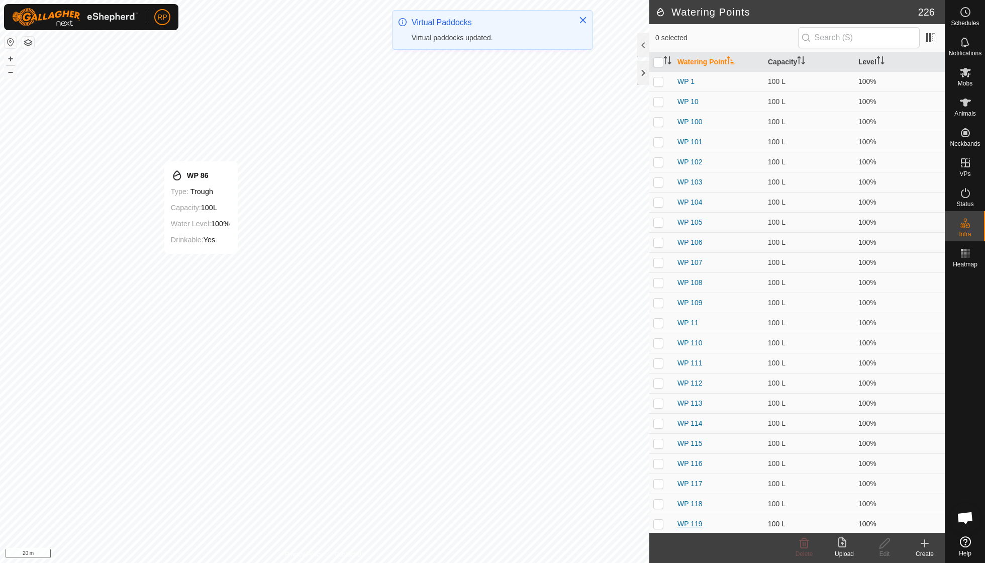
checkbox input "true"
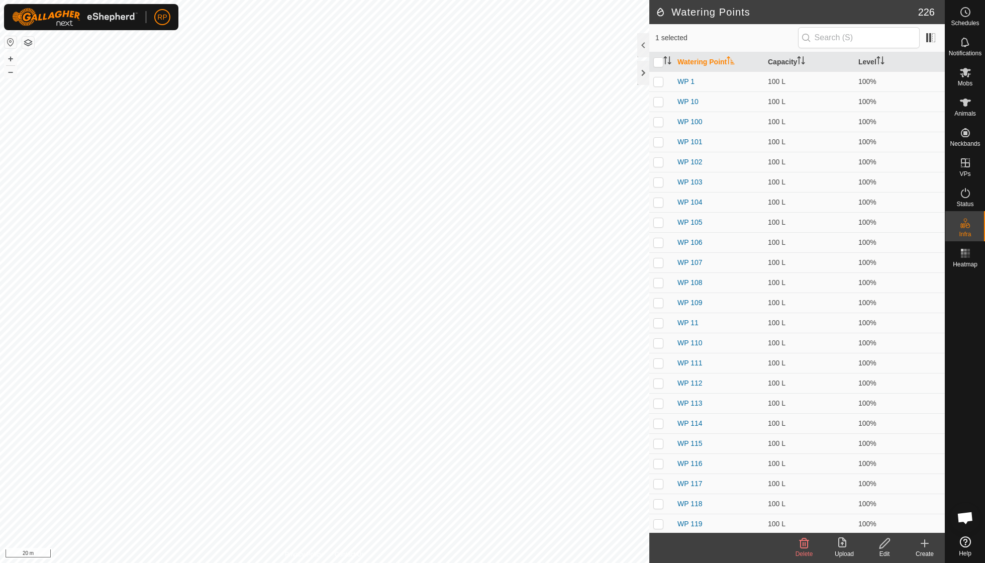
click at [887, 547] on icon at bounding box center [885, 543] width 13 height 12
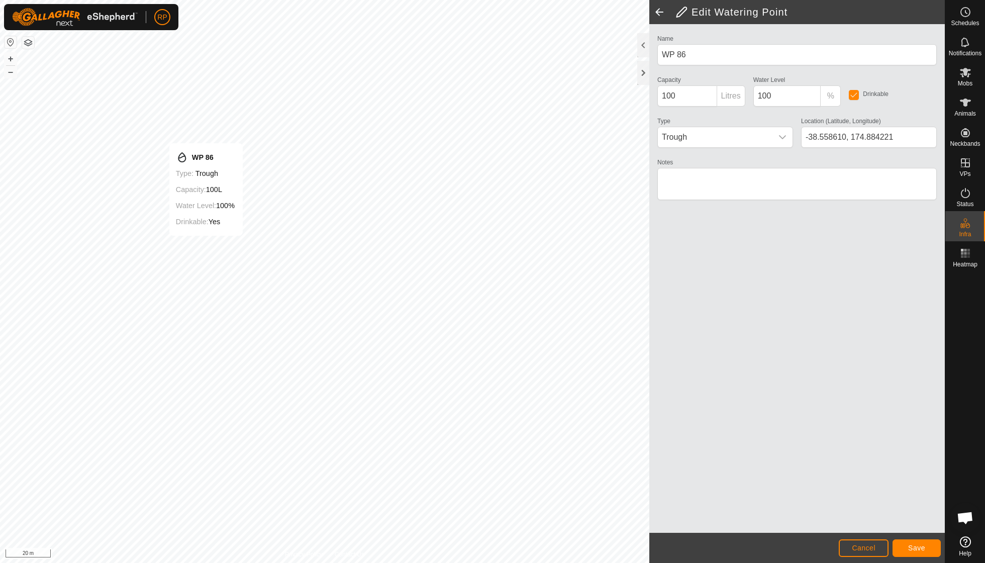
type input "-38.558546, 174.884247"
click at [913, 544] on span "Save" at bounding box center [916, 548] width 17 height 8
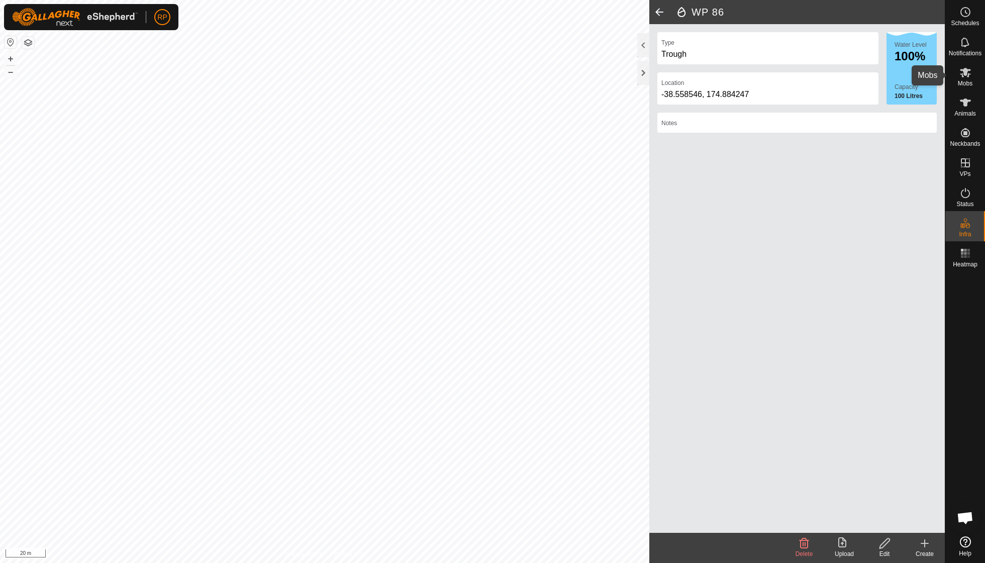
click at [968, 81] on span "Mobs" at bounding box center [965, 83] width 15 height 6
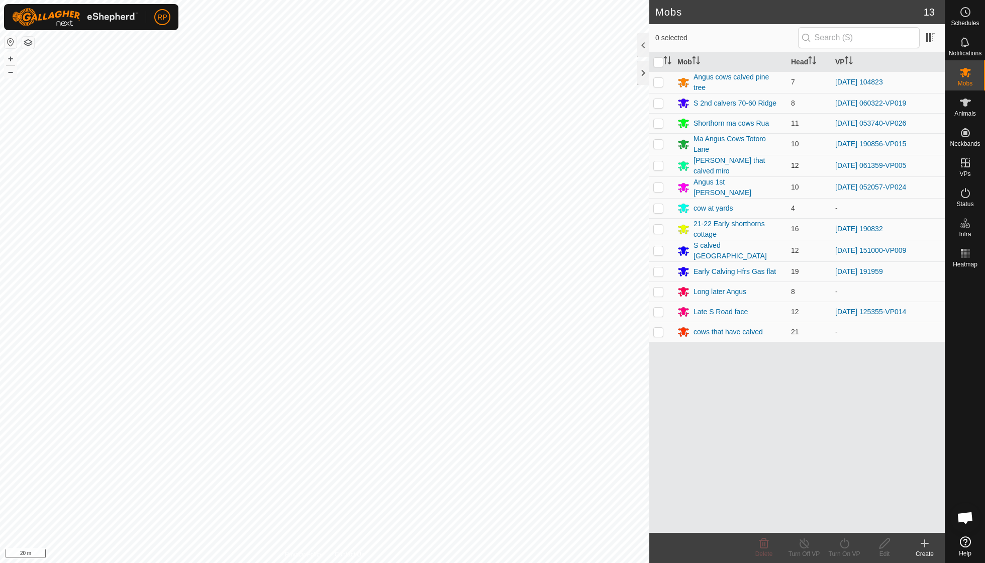
click at [660, 165] on p-checkbox at bounding box center [659, 165] width 10 height 8
checkbox input "true"
click at [842, 541] on icon at bounding box center [844, 543] width 9 height 10
click at [841, 521] on link "Now" at bounding box center [875, 521] width 100 height 20
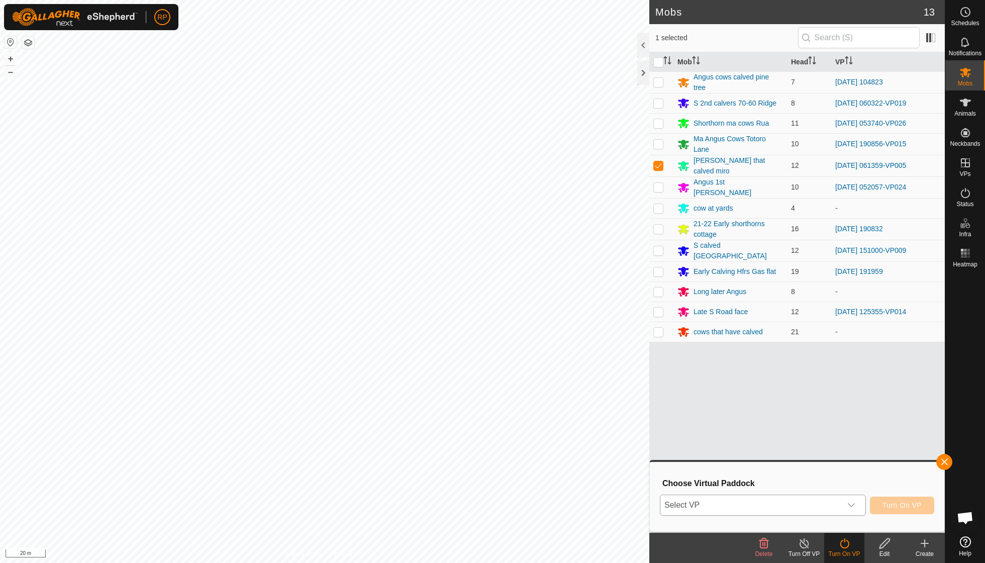
click at [850, 504] on icon "dropdown trigger" at bounding box center [852, 505] width 8 height 8
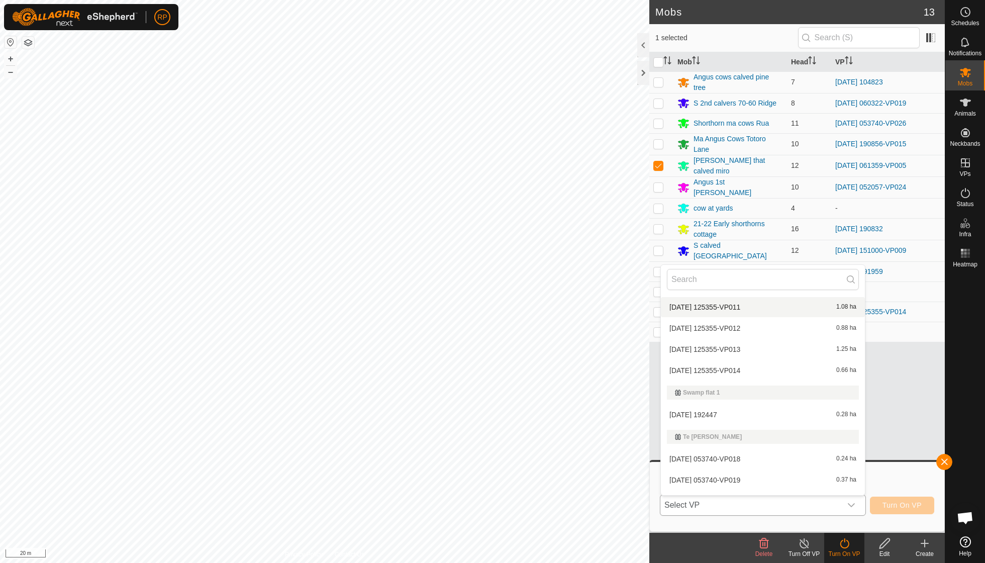
scroll to position [2048, 0]
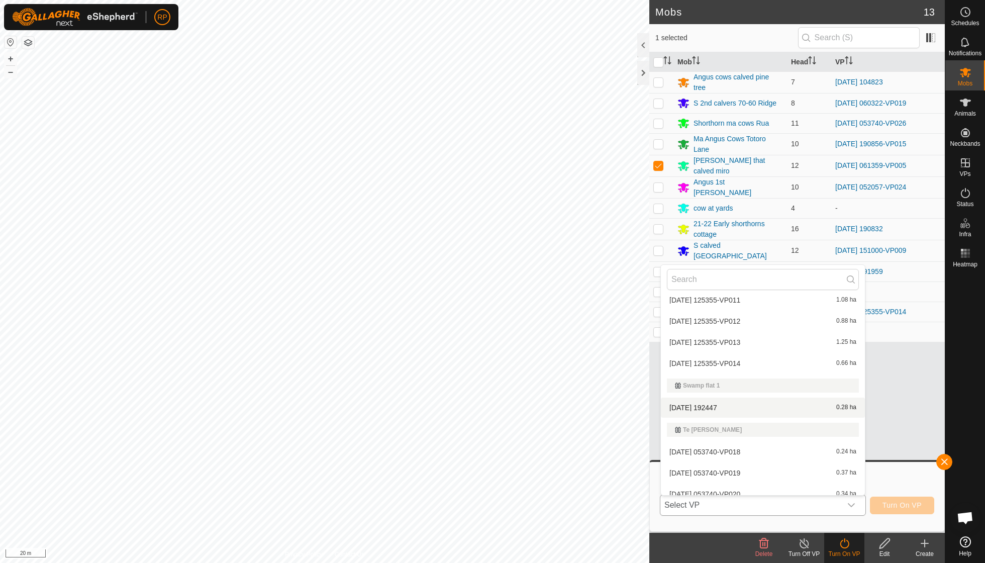
click at [718, 398] on li "[DATE] 192447 0.28 ha" at bounding box center [763, 408] width 204 height 20
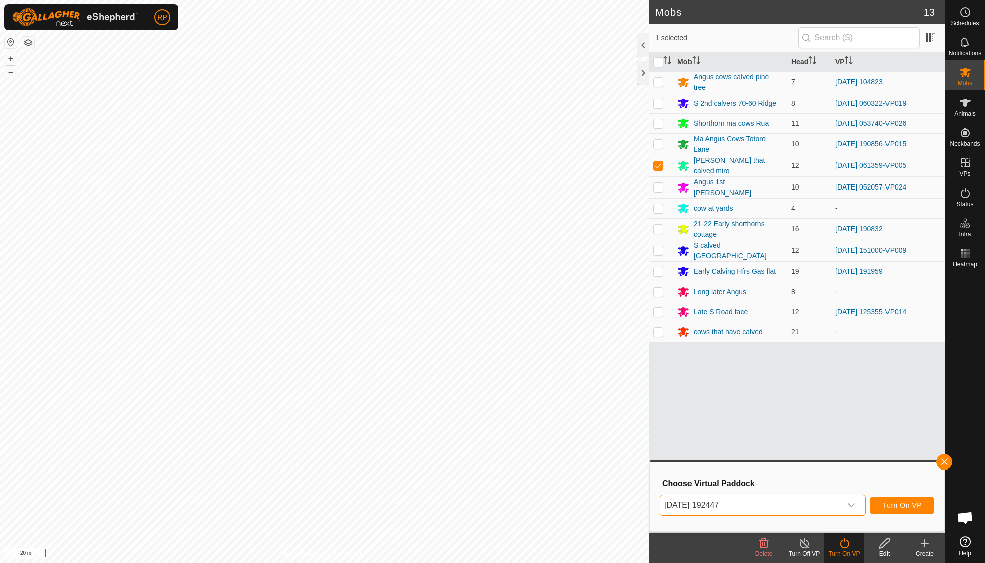
click at [894, 503] on span "Turn On VP" at bounding box center [902, 505] width 39 height 8
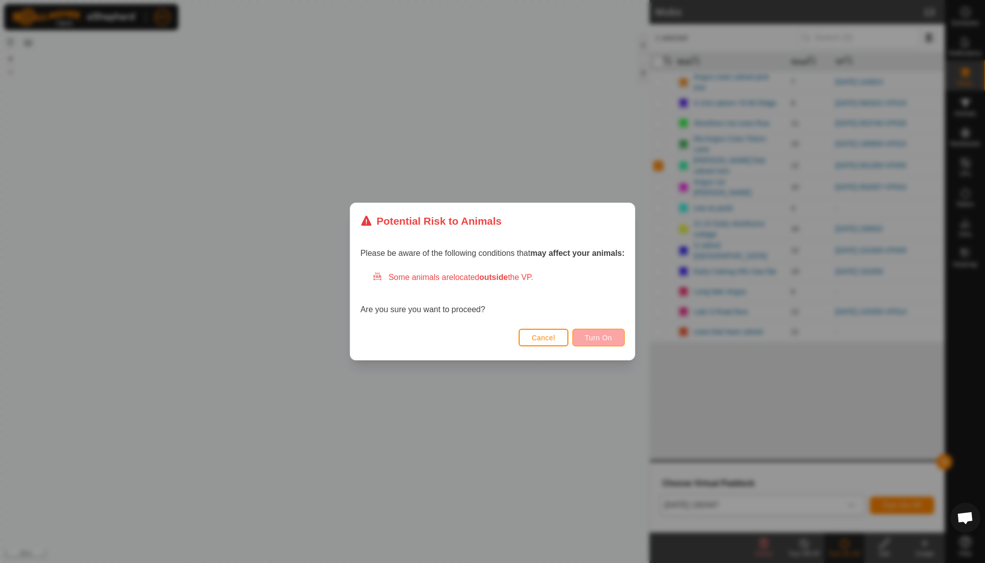
click at [598, 334] on span "Turn On" at bounding box center [598, 338] width 27 height 8
